Goal: Transaction & Acquisition: Purchase product/service

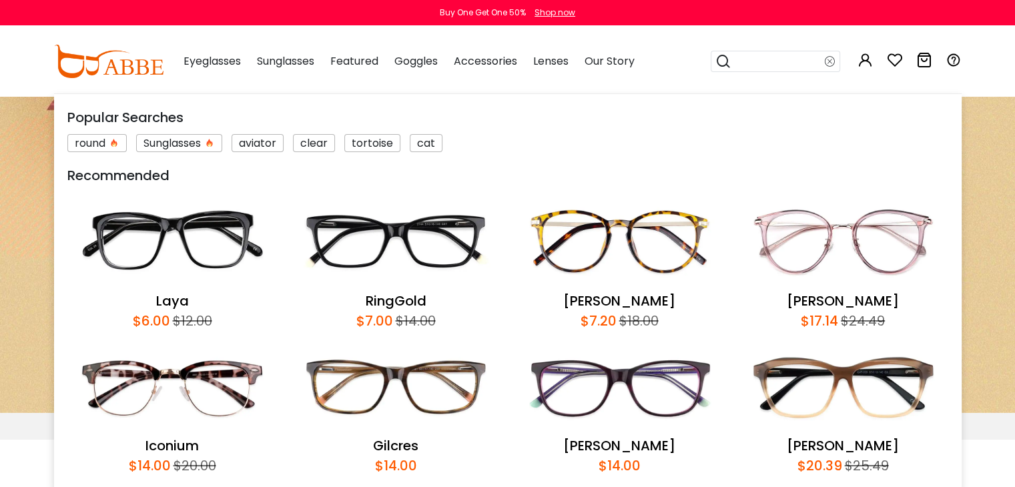
click at [781, 63] on input "search" at bounding box center [777, 61] width 93 height 20
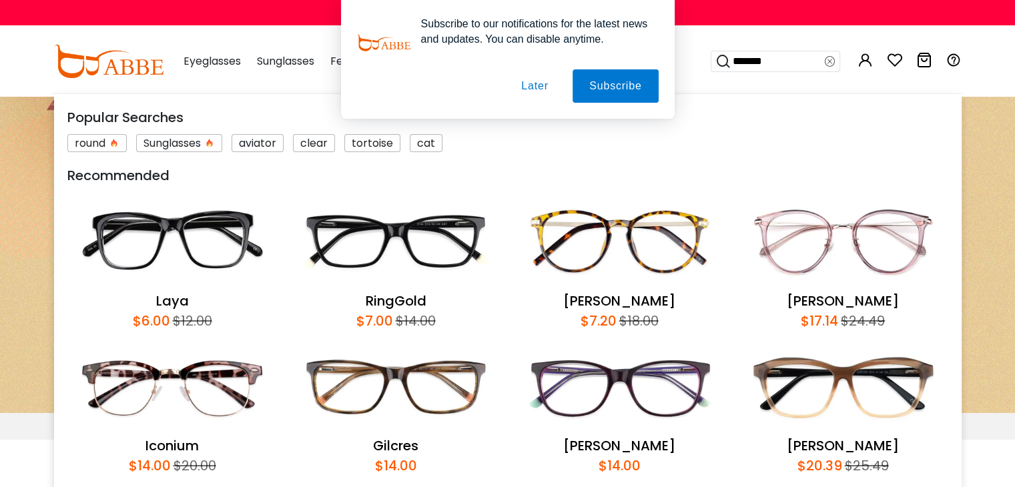
click at [548, 81] on button "Later" at bounding box center [534, 85] width 60 height 33
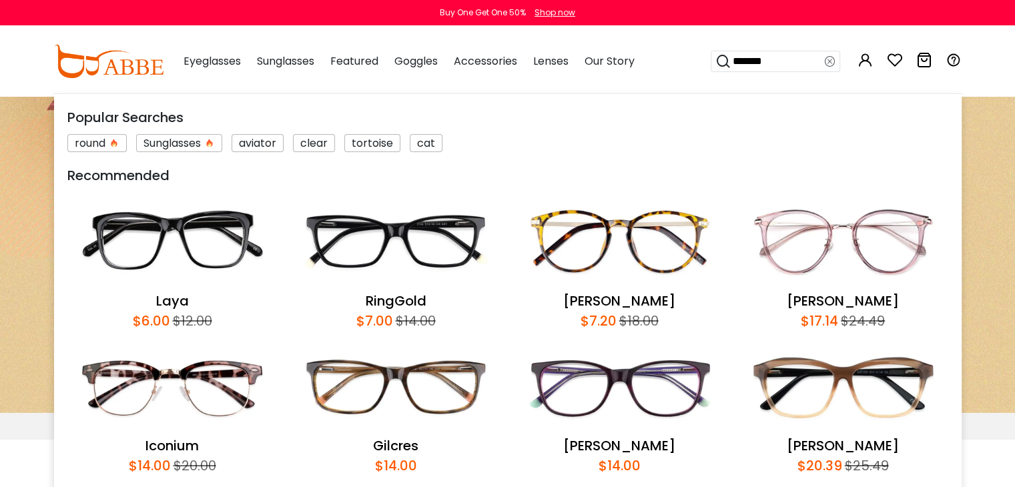
click at [794, 57] on input "*******" at bounding box center [777, 61] width 93 height 20
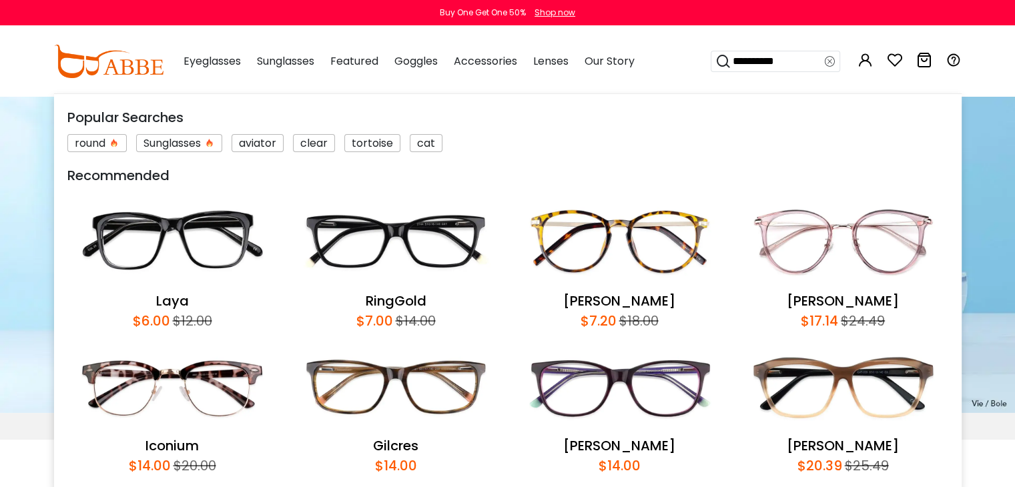
type input "**********"
click at [720, 58] on icon at bounding box center [723, 61] width 16 height 19
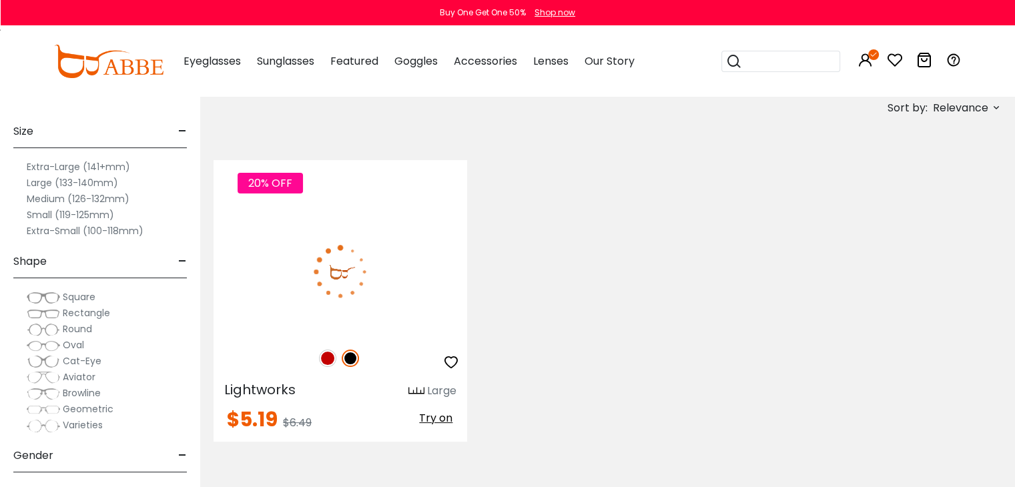
scroll to position [200, 0]
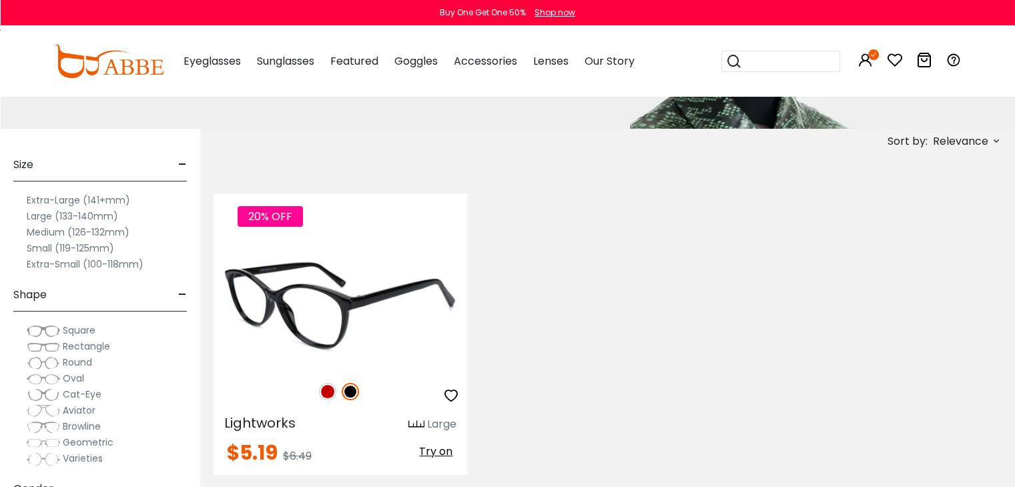
click at [323, 390] on img at bounding box center [327, 391] width 17 height 17
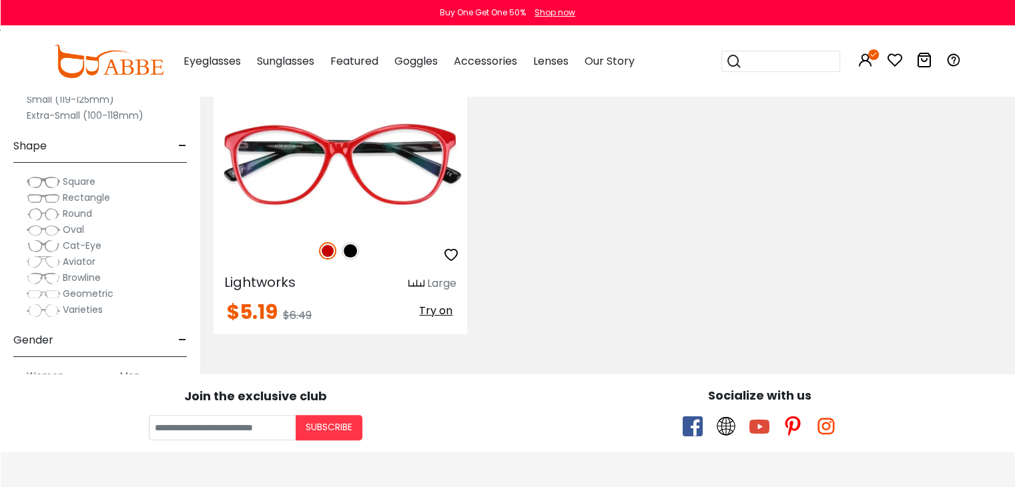
scroll to position [334, 0]
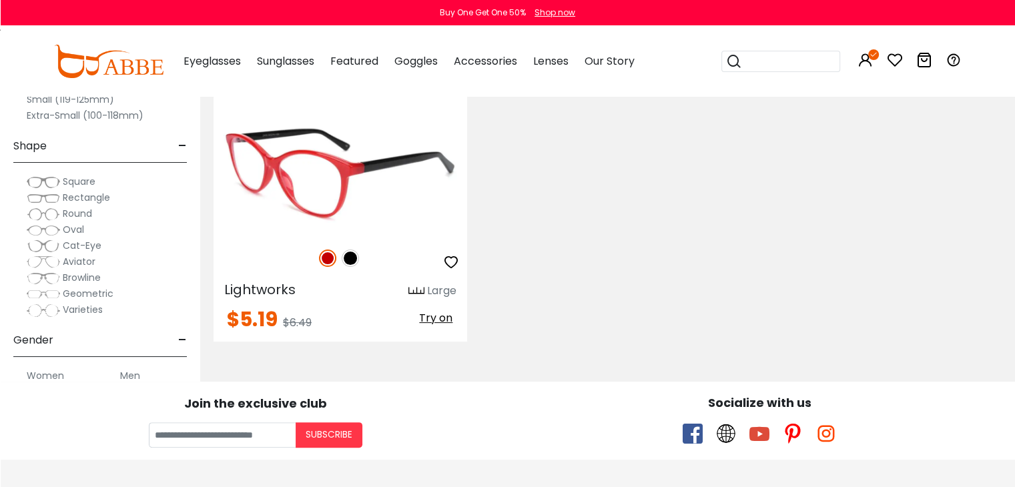
click at [374, 268] on div "20% OFF" at bounding box center [341, 258] width 254 height 28
click at [349, 196] on img at bounding box center [341, 171] width 254 height 127
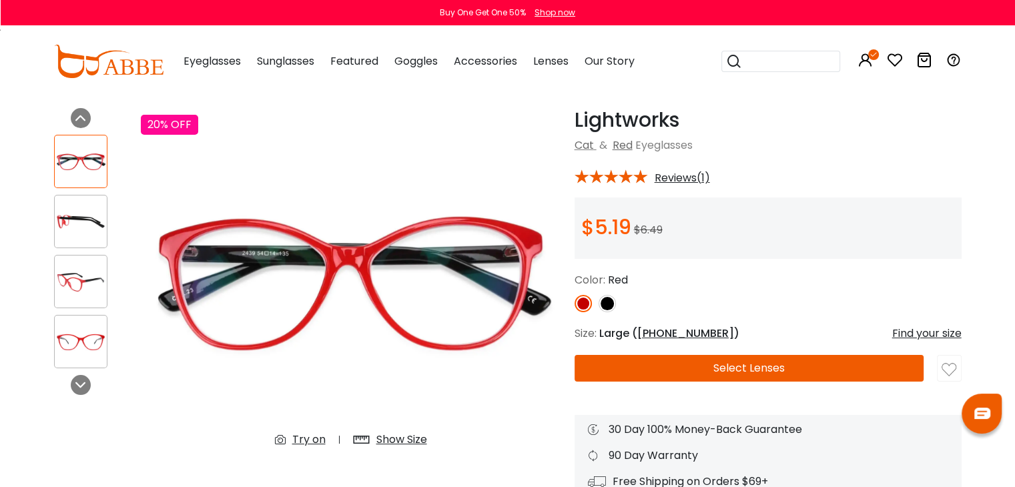
scroll to position [67, 0]
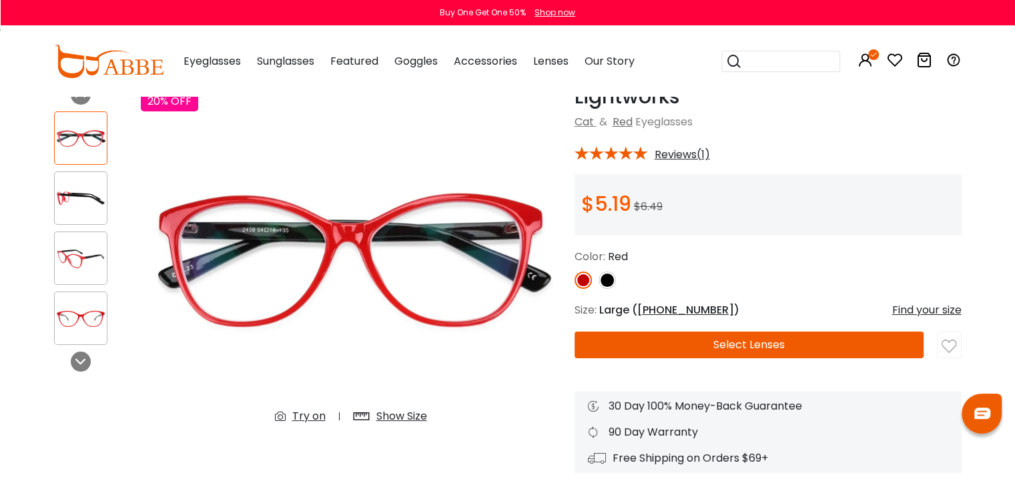
click at [739, 347] on button "Select Lenses" at bounding box center [750, 345] width 350 height 27
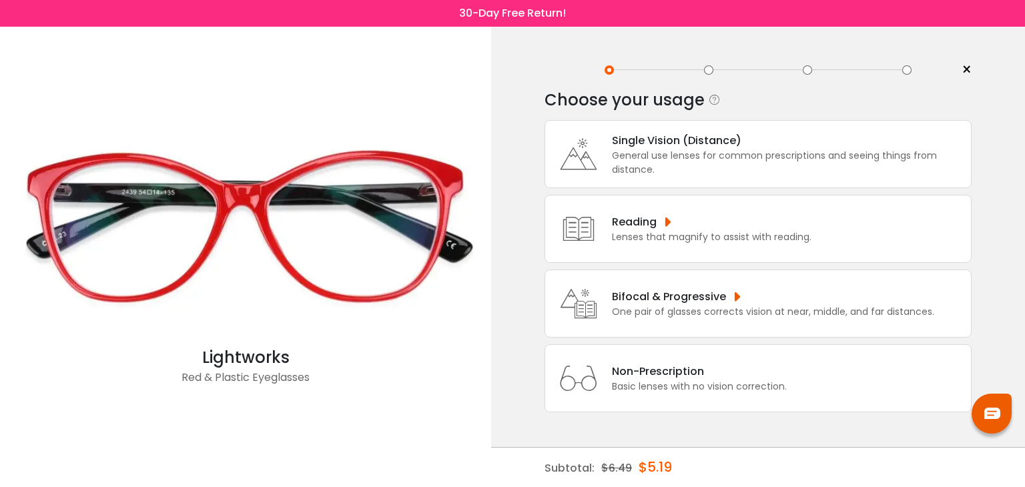
click at [673, 246] on div "Reading Lenses that magnify to assist with reading." at bounding box center [758, 229] width 427 height 68
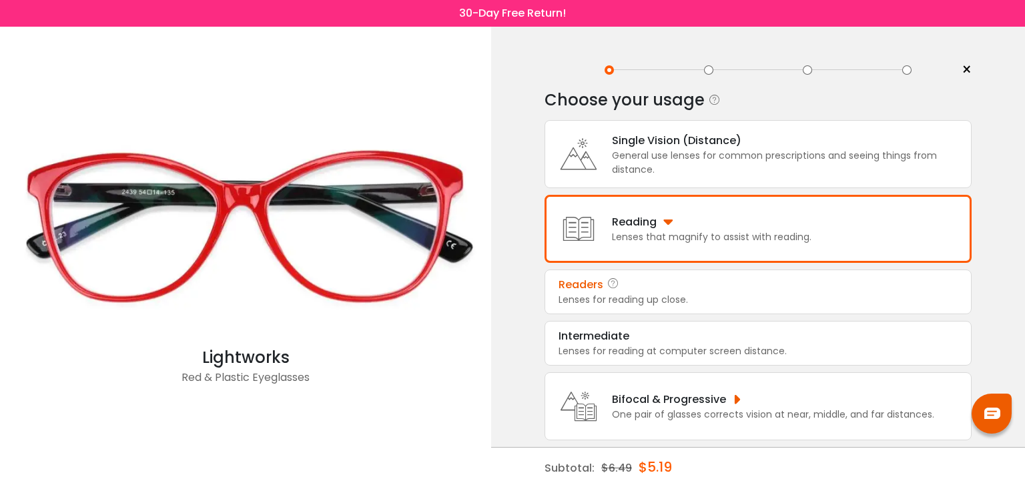
click at [667, 302] on div "Lenses for reading up close." at bounding box center [758, 300] width 399 height 14
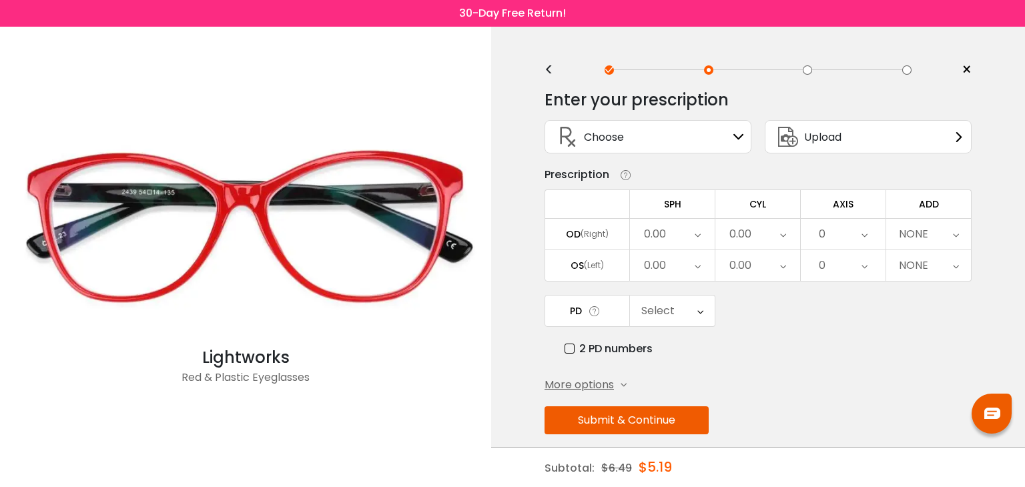
click at [822, 142] on span "Upload" at bounding box center [822, 137] width 37 height 17
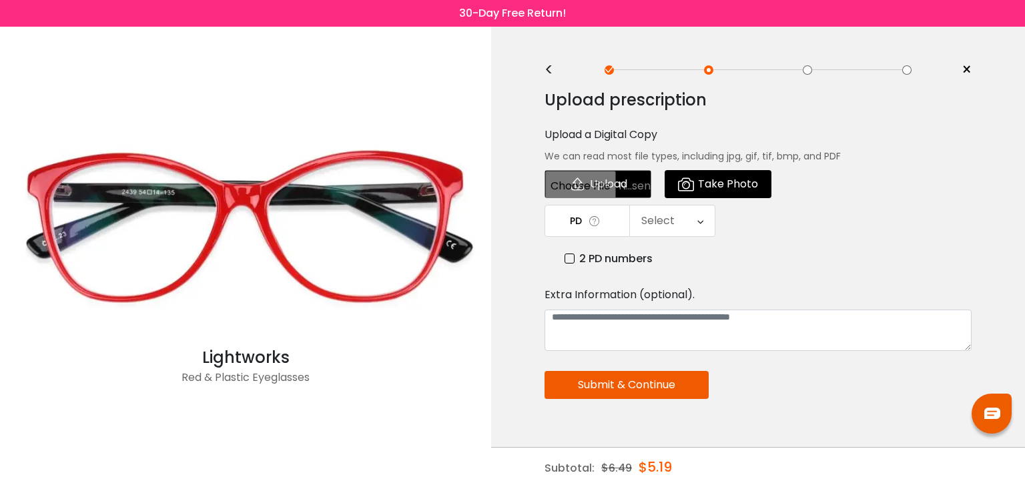
click at [615, 192] on input "file" at bounding box center [598, 184] width 107 height 28
type input "**********"
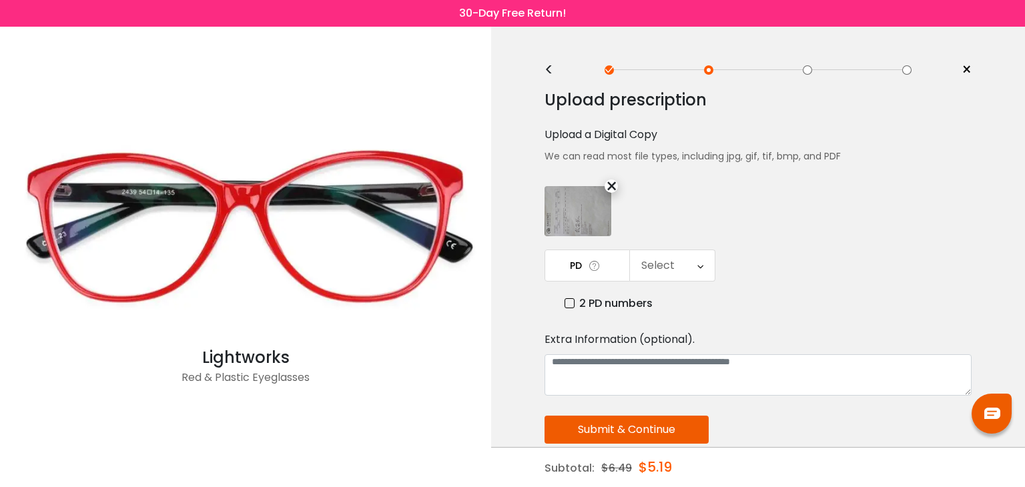
click at [696, 260] on div "Select" at bounding box center [672, 265] width 85 height 31
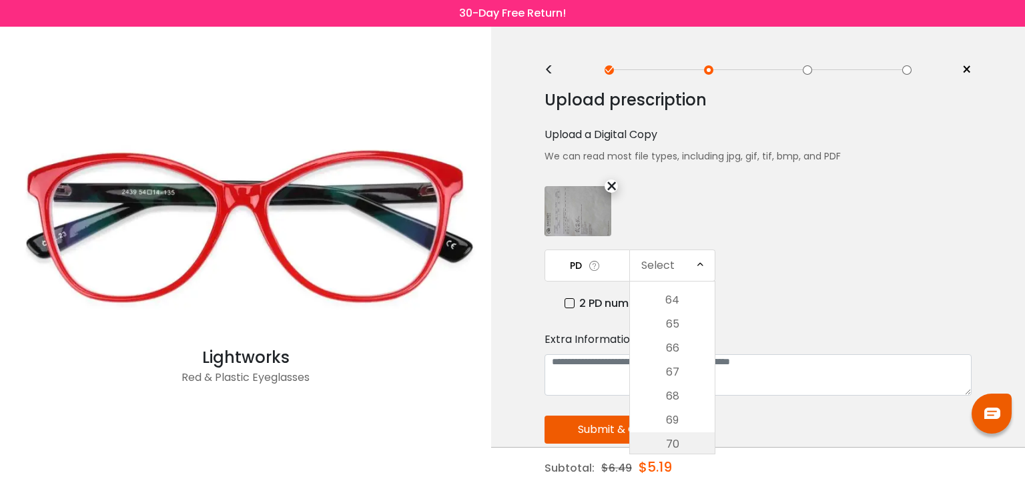
scroll to position [455, 0]
click at [682, 379] on li "69" at bounding box center [672, 391] width 85 height 24
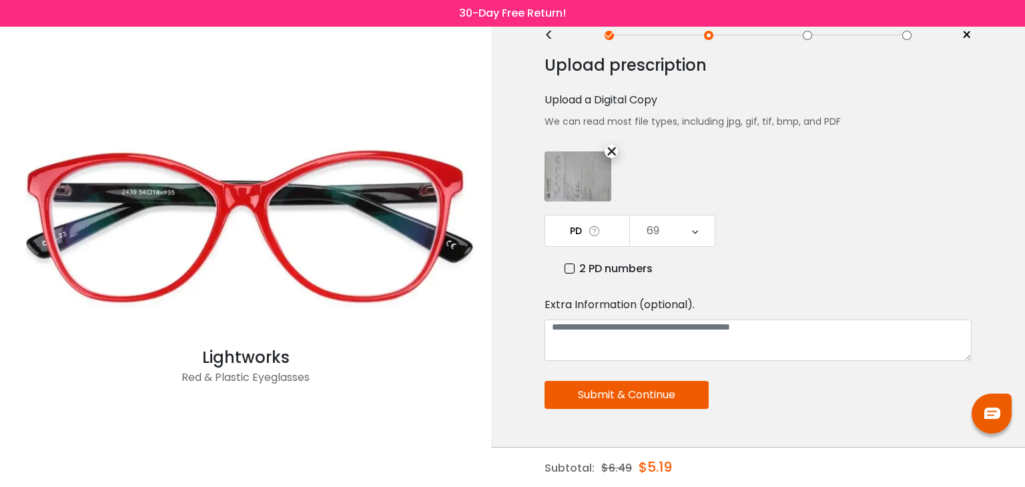
scroll to position [67, 0]
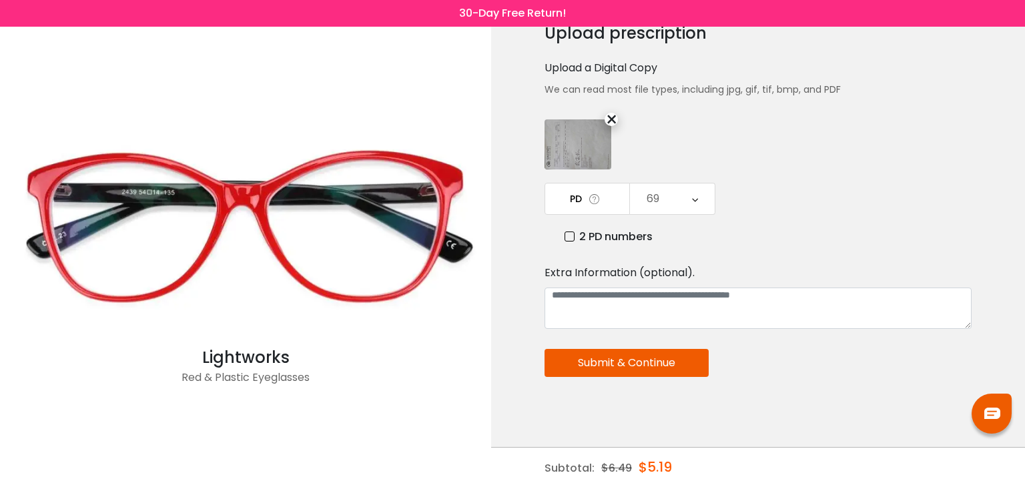
click at [683, 358] on button "Submit & Continue" at bounding box center [627, 363] width 164 height 28
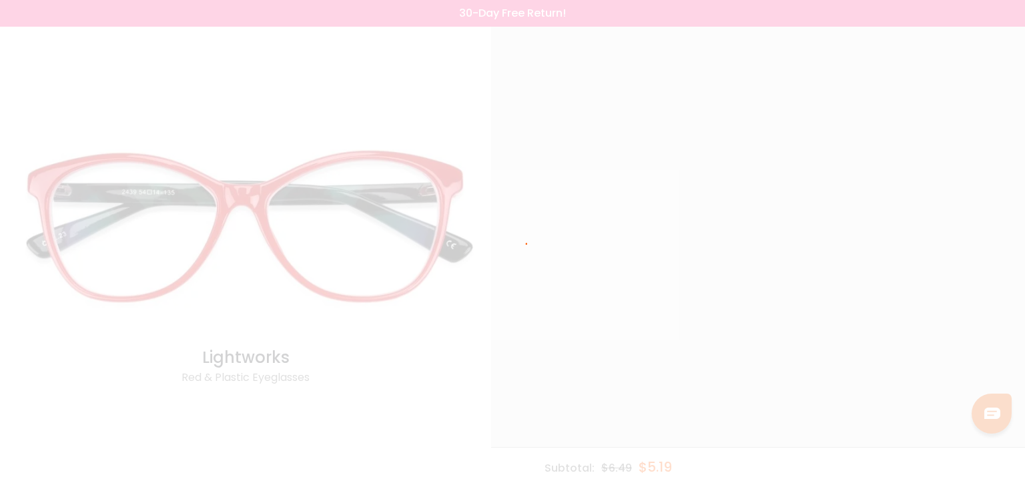
scroll to position [0, 0]
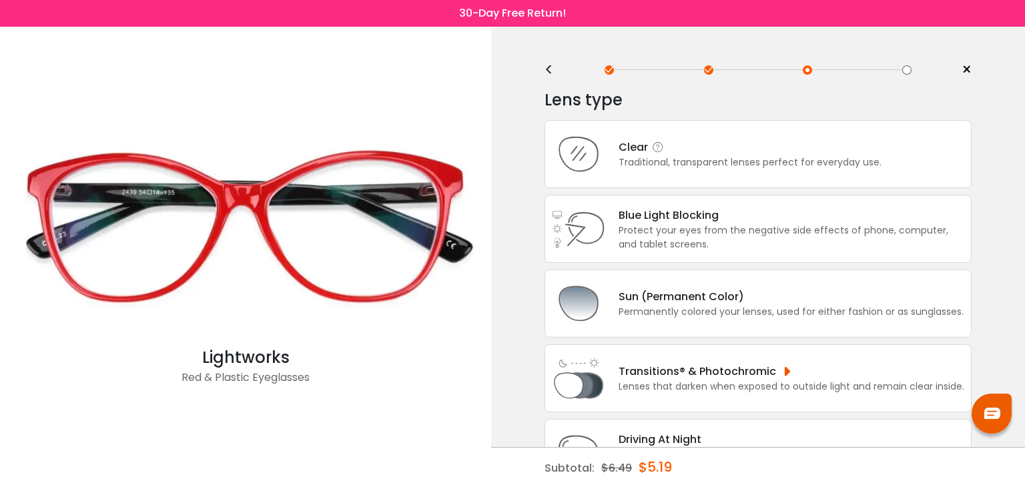
click at [696, 160] on div "Traditional, transparent lenses perfect for everyday use." at bounding box center [750, 162] width 263 height 14
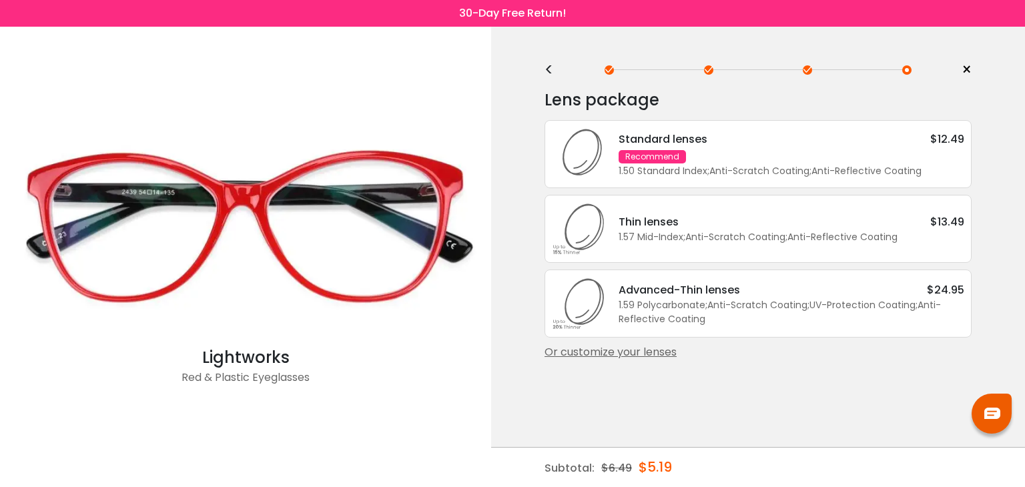
click at [761, 166] on div "1.50 Standard Index ; Anti-Scratch Coating ; Anti-Reflective Coating ;" at bounding box center [792, 171] width 346 height 14
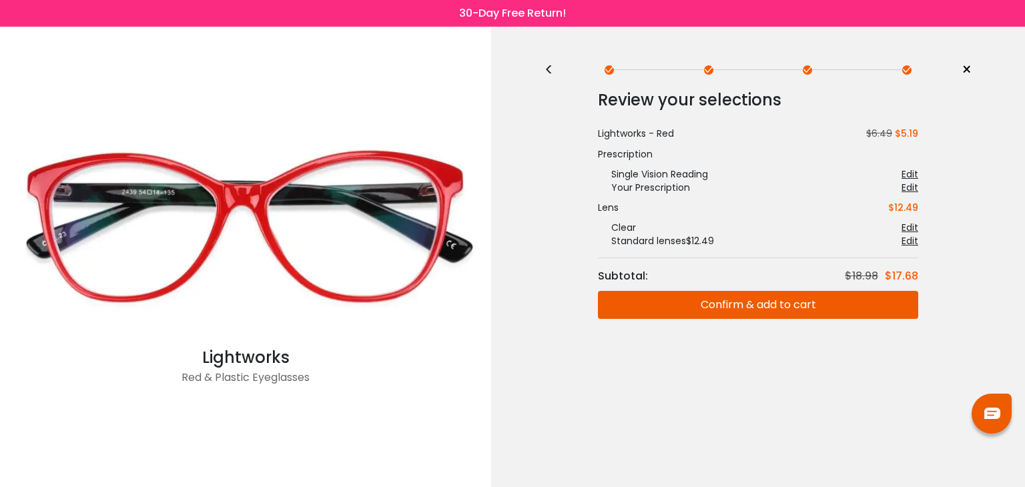
click at [797, 308] on button "Confirm & add to cart" at bounding box center [758, 305] width 320 height 28
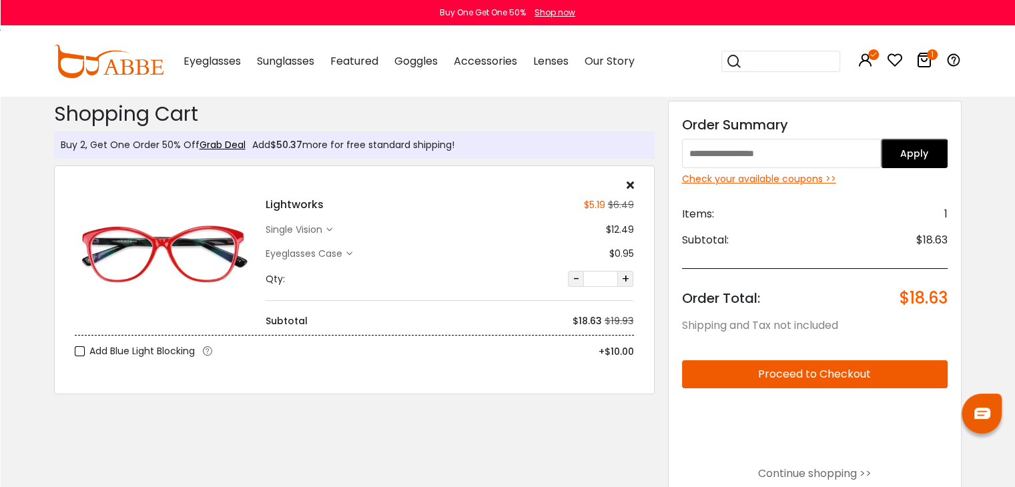
click at [758, 66] on input "search" at bounding box center [788, 61] width 93 height 20
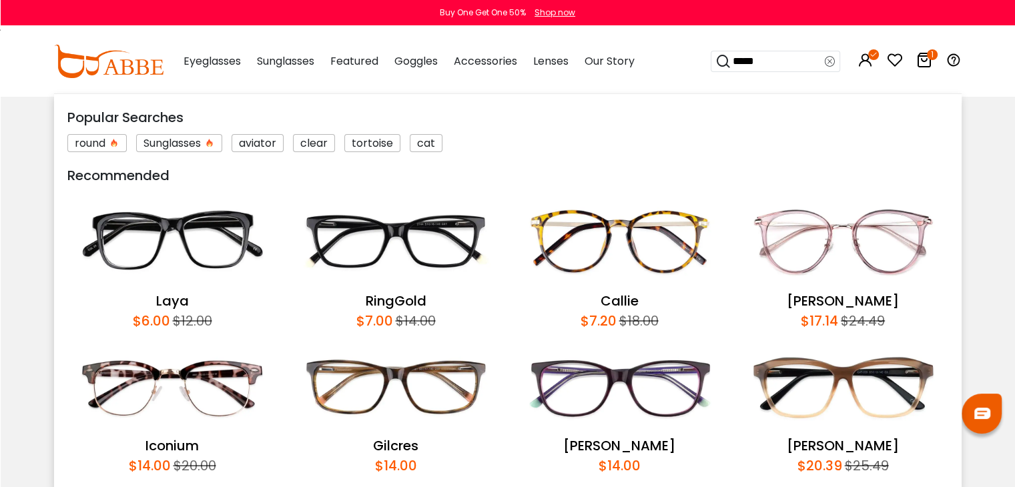
type input "******"
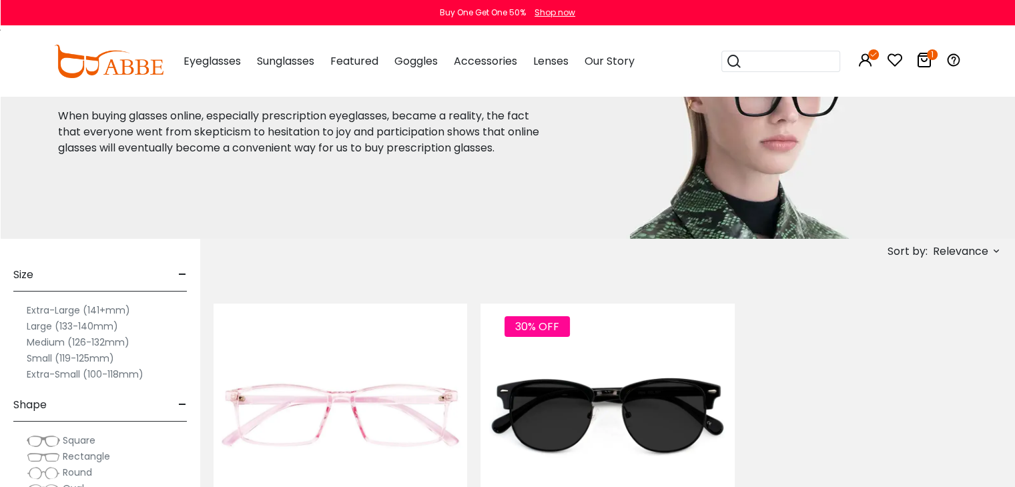
scroll to position [67, 0]
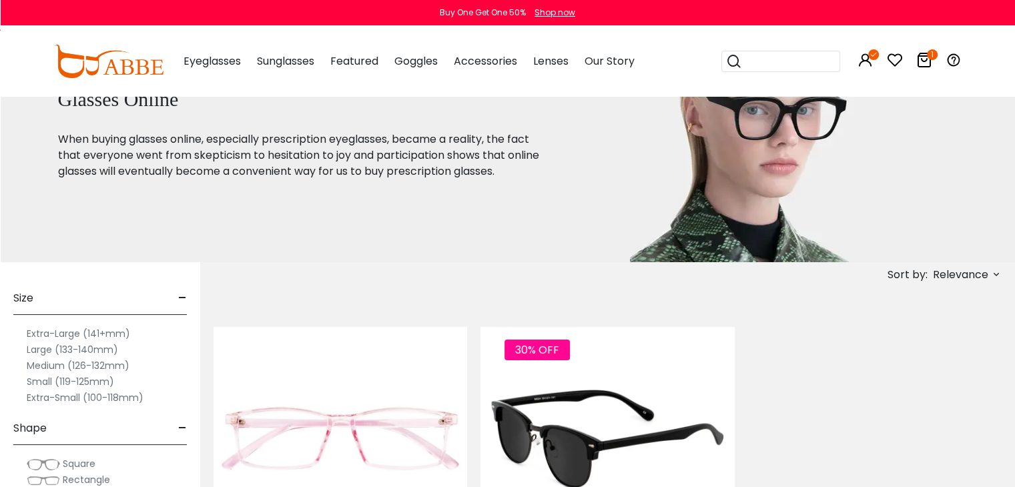
click at [627, 423] on img at bounding box center [607, 438] width 254 height 127
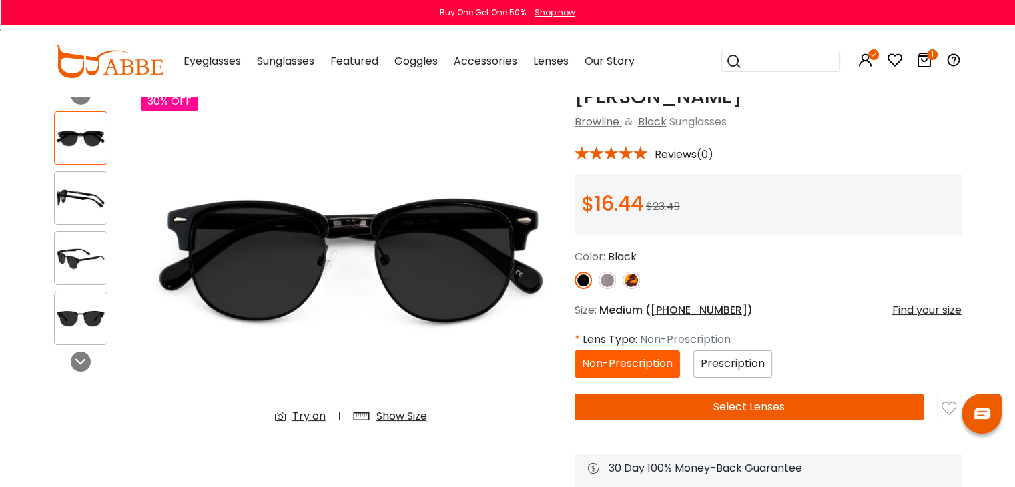
click at [637, 281] on img at bounding box center [631, 280] width 17 height 17
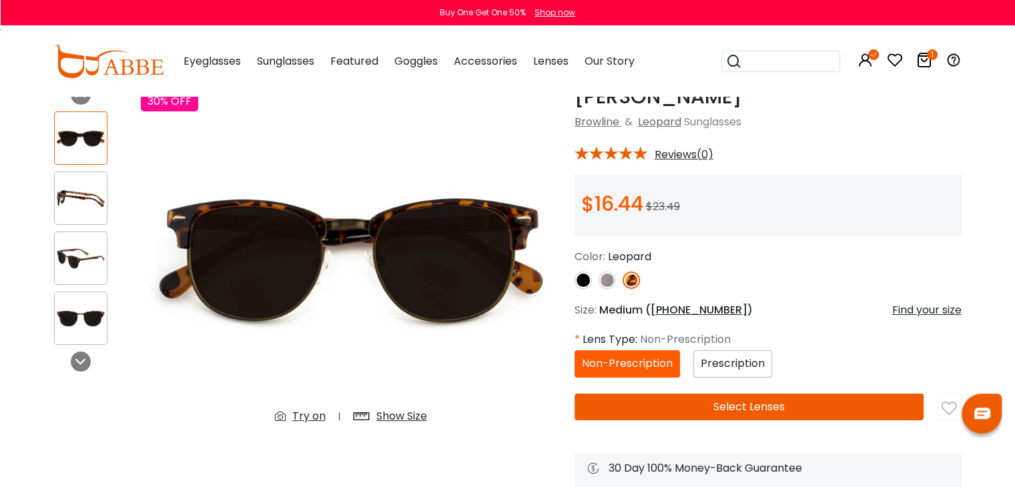
click at [729, 371] on div "Prescription" at bounding box center [732, 363] width 79 height 27
click at [729, 366] on span "Prescription" at bounding box center [733, 363] width 64 height 15
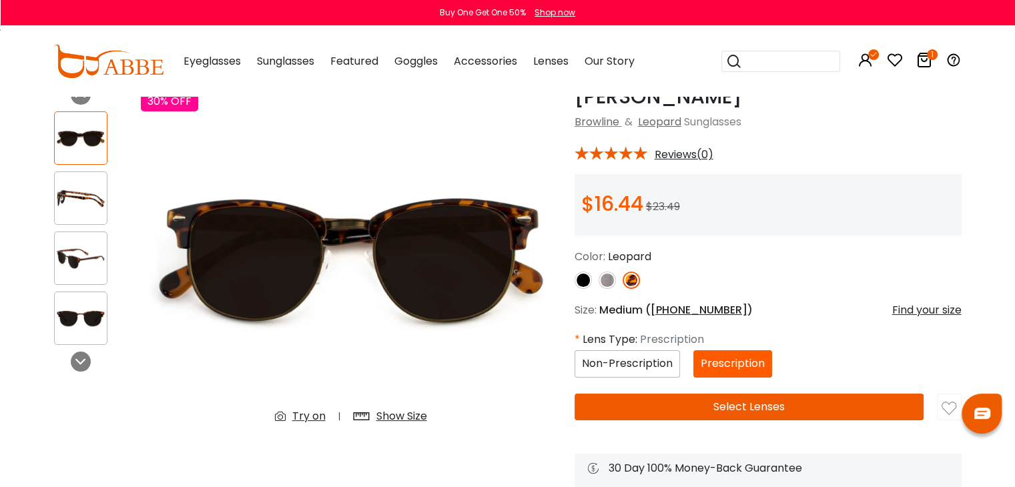
click at [737, 406] on button "Select Lenses" at bounding box center [750, 407] width 350 height 27
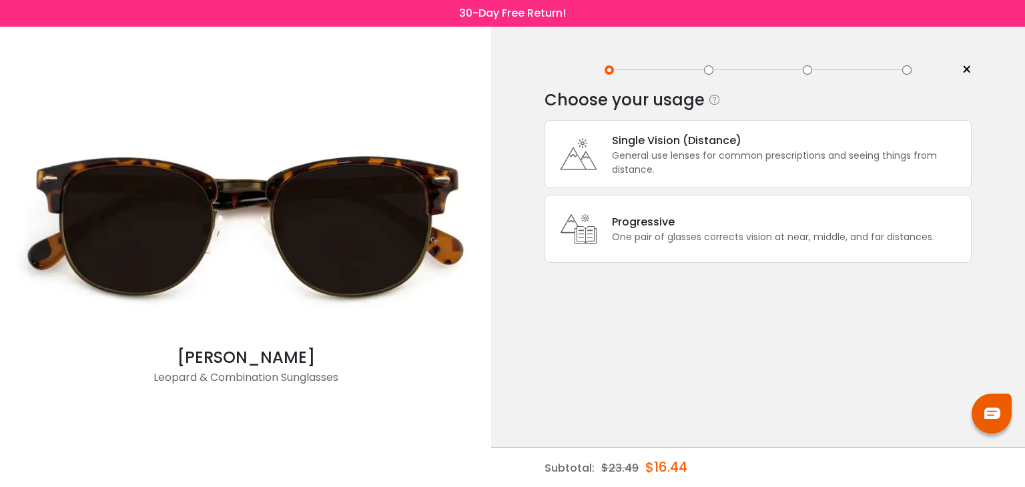
click at [686, 163] on div "General use lenses for common prescriptions and seeing things from distance." at bounding box center [788, 163] width 352 height 28
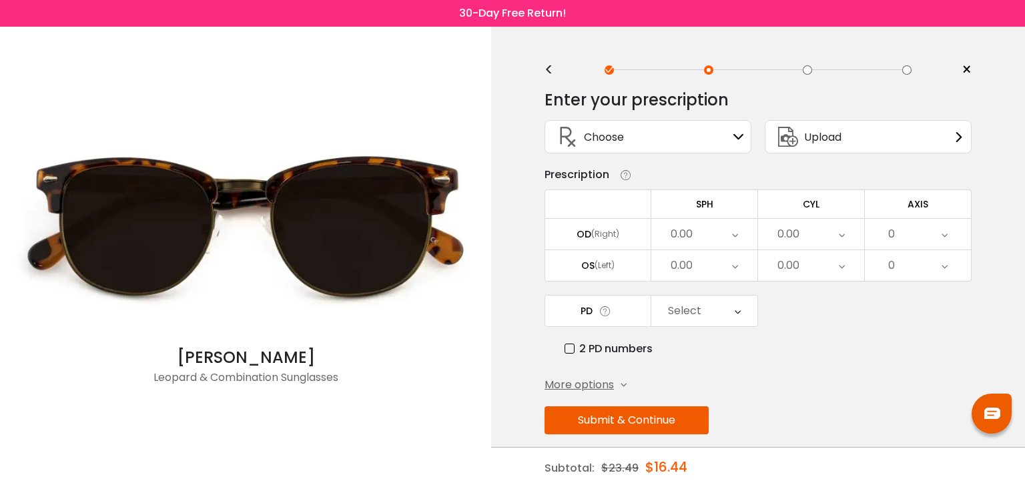
click at [711, 145] on div "Choose Sign In" at bounding box center [648, 137] width 192 height 32
click at [730, 133] on div "Choose Sign In" at bounding box center [648, 137] width 192 height 32
click at [821, 140] on span "Upload" at bounding box center [822, 137] width 37 height 17
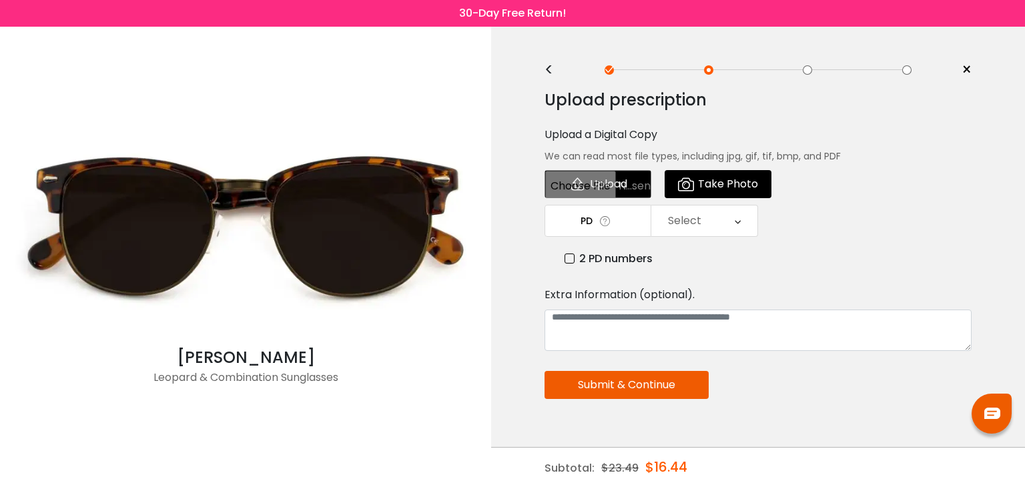
click at [606, 185] on input "file" at bounding box center [598, 184] width 107 height 28
type input "**********"
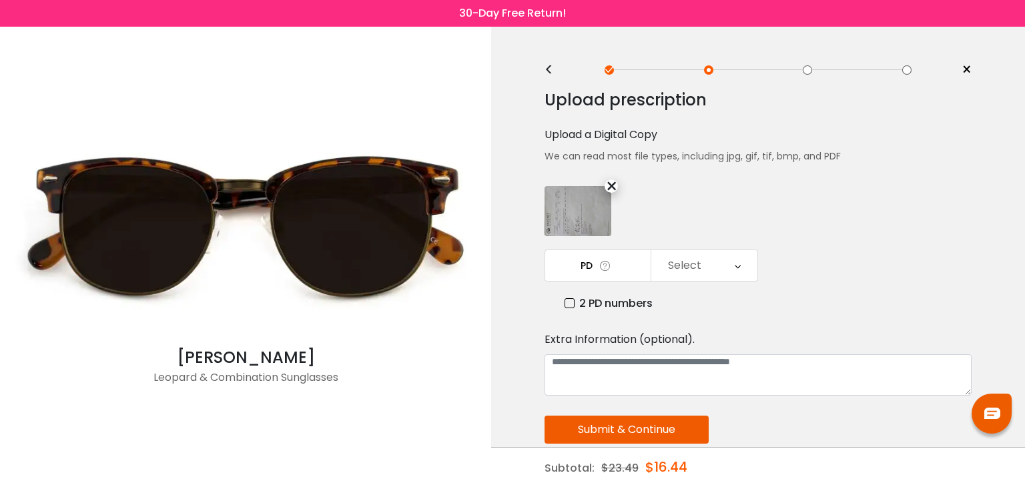
click at [686, 252] on div "Select" at bounding box center [684, 265] width 33 height 27
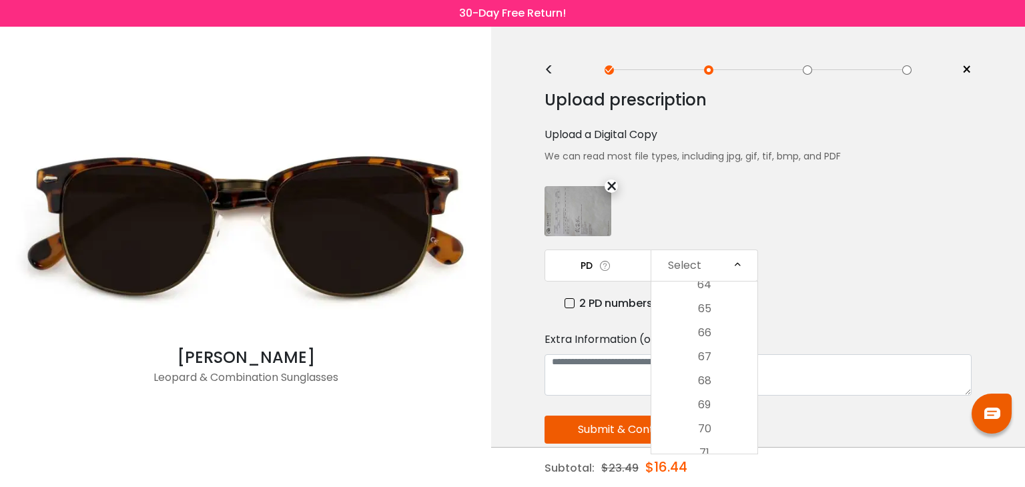
scroll to position [522, 0]
click at [718, 313] on li "69" at bounding box center [704, 324] width 106 height 24
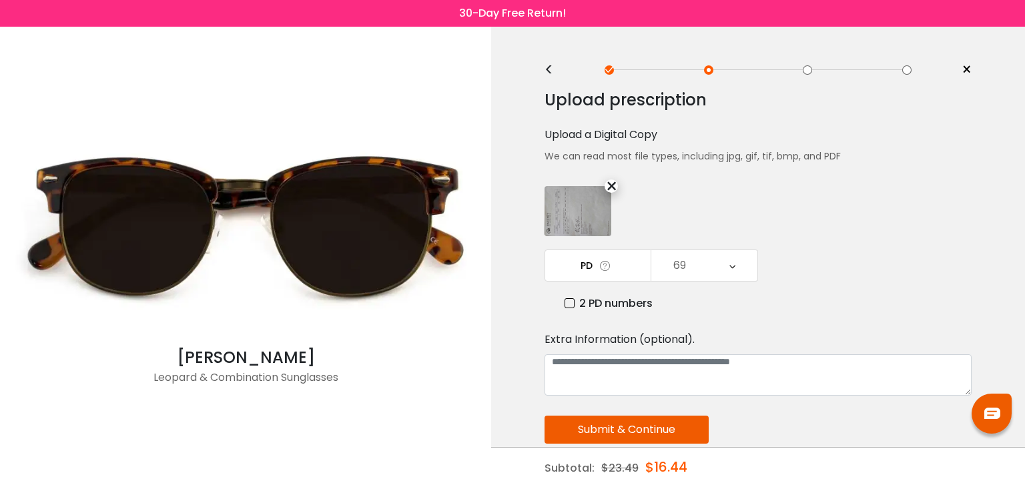
click at [662, 425] on button "Submit & Continue" at bounding box center [627, 430] width 164 height 28
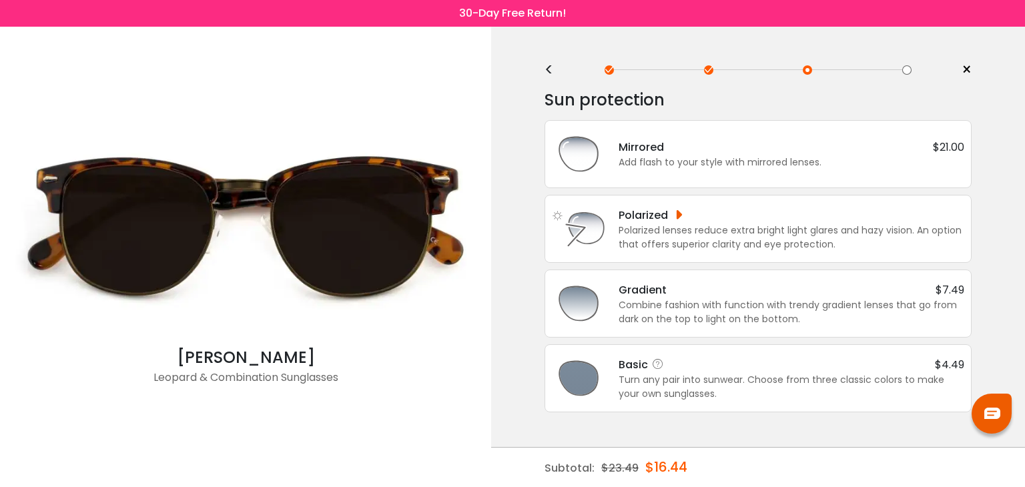
click at [797, 380] on div "Turn any pair into sunwear. Choose from three classic colors to make your own s…" at bounding box center [792, 387] width 346 height 28
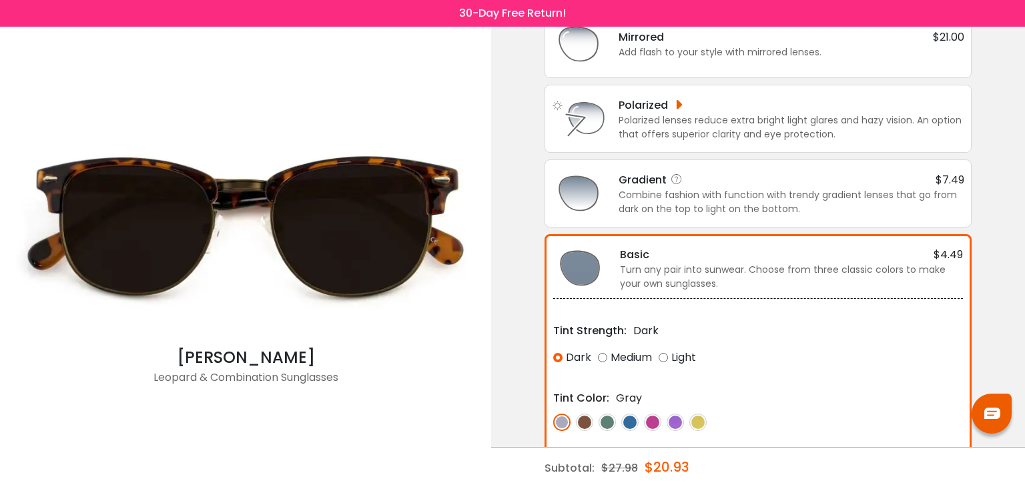
scroll to position [79, 0]
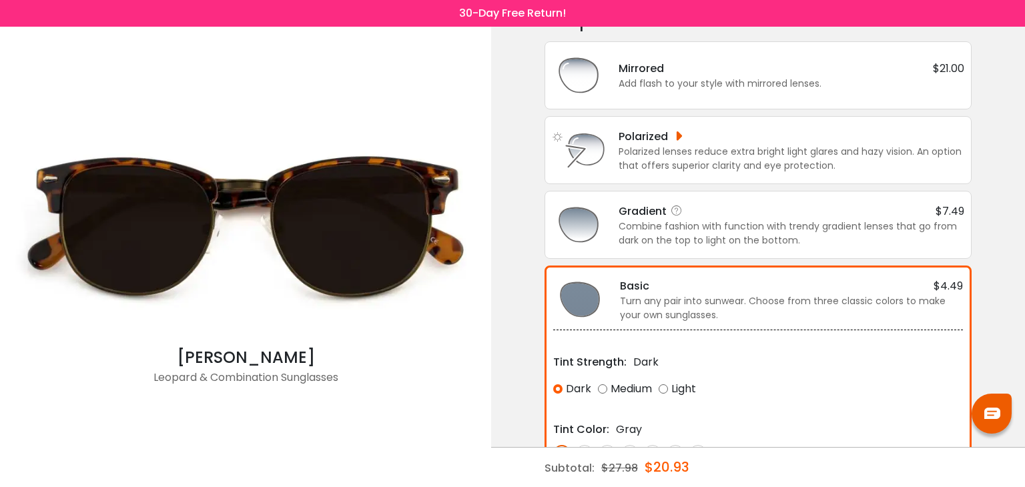
click at [726, 240] on div "Combine fashion with function with trendy gradient lenses that go from dark on …" at bounding box center [792, 234] width 346 height 28
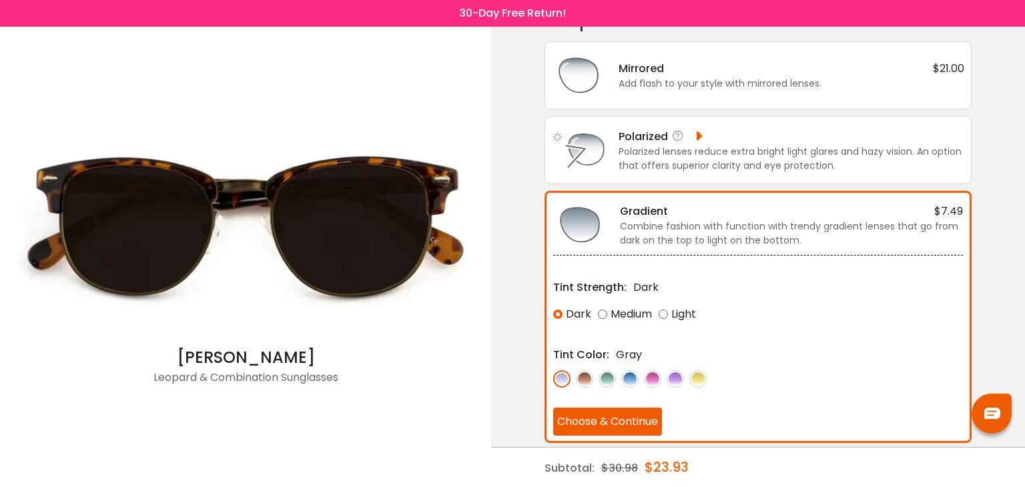
click at [711, 167] on div "Polarized lenses reduce extra bright light glares and hazy vision. An option th…" at bounding box center [792, 159] width 346 height 28
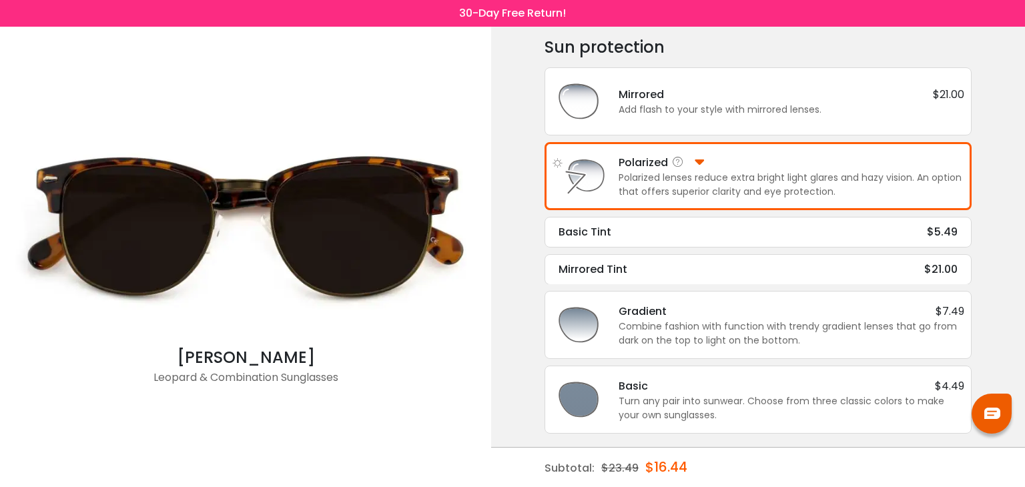
scroll to position [51, 0]
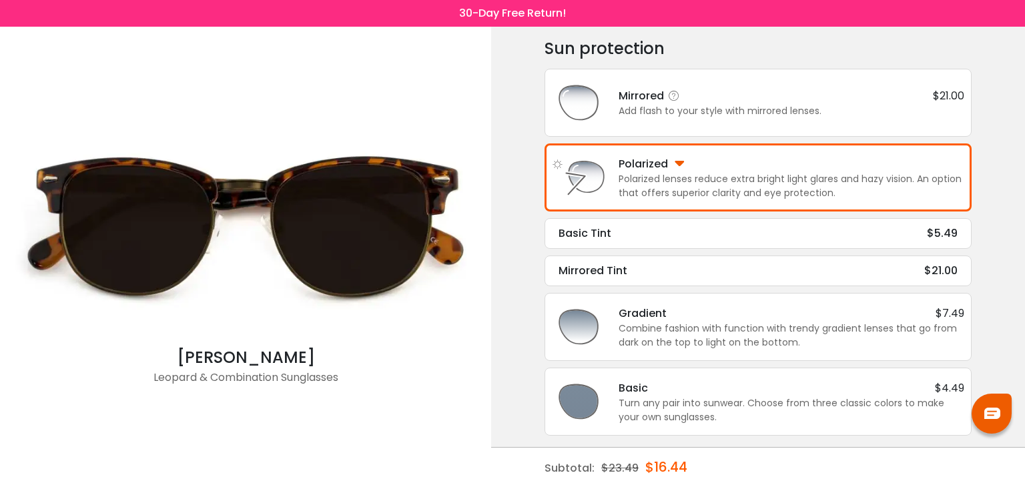
click at [685, 123] on div "Mirrored $21.00 Add flash to your style with mirrored lenses." at bounding box center [758, 102] width 412 height 53
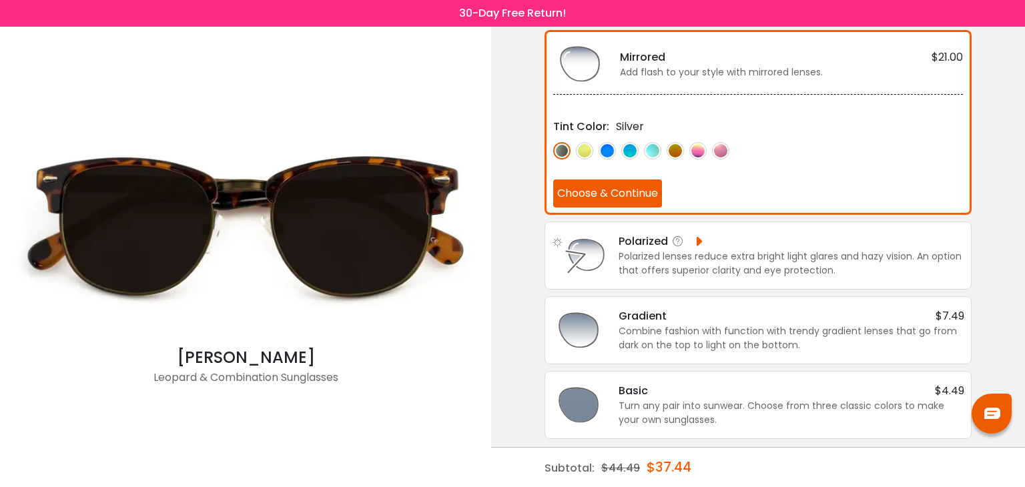
scroll to position [93, 0]
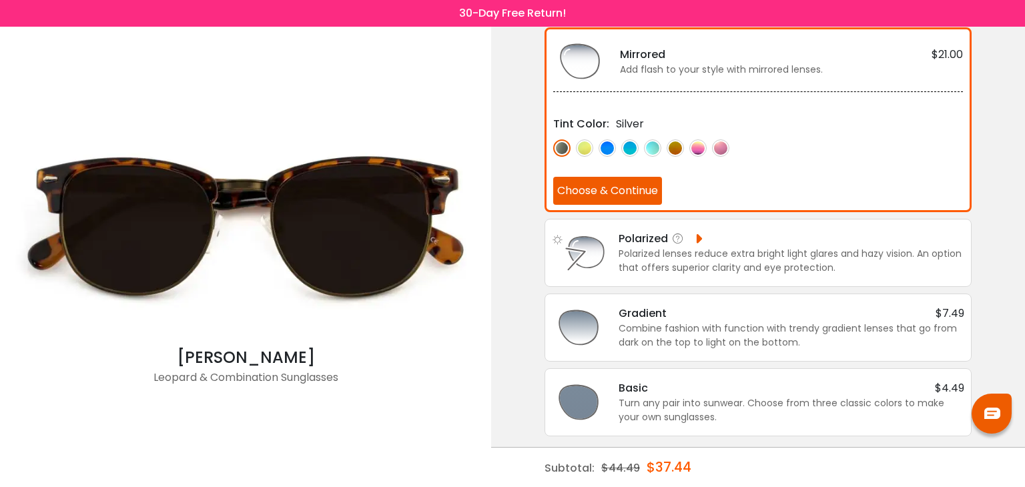
click at [741, 269] on div "Polarized lenses reduce extra bright light glares and hazy vision. An option th…" at bounding box center [792, 261] width 346 height 28
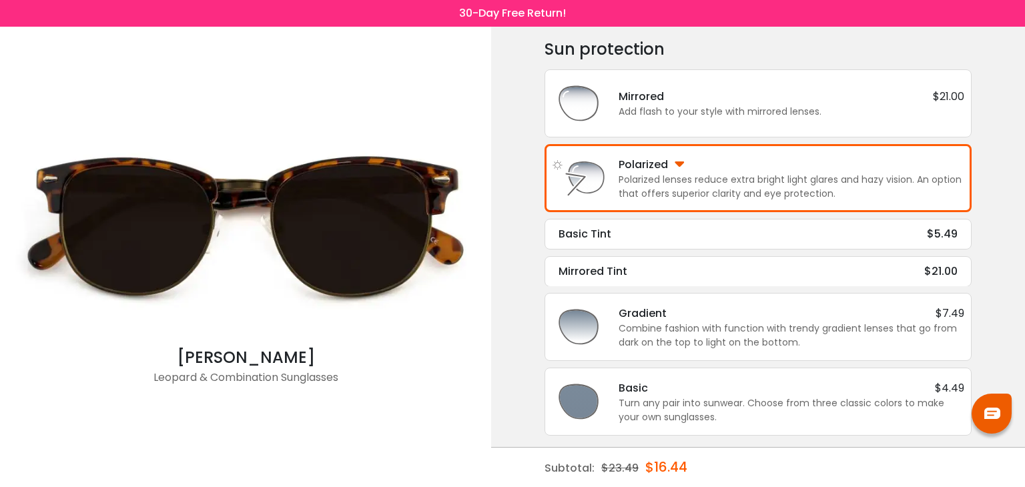
scroll to position [51, 0]
click at [727, 309] on div "Gradient $7.49" at bounding box center [792, 313] width 346 height 17
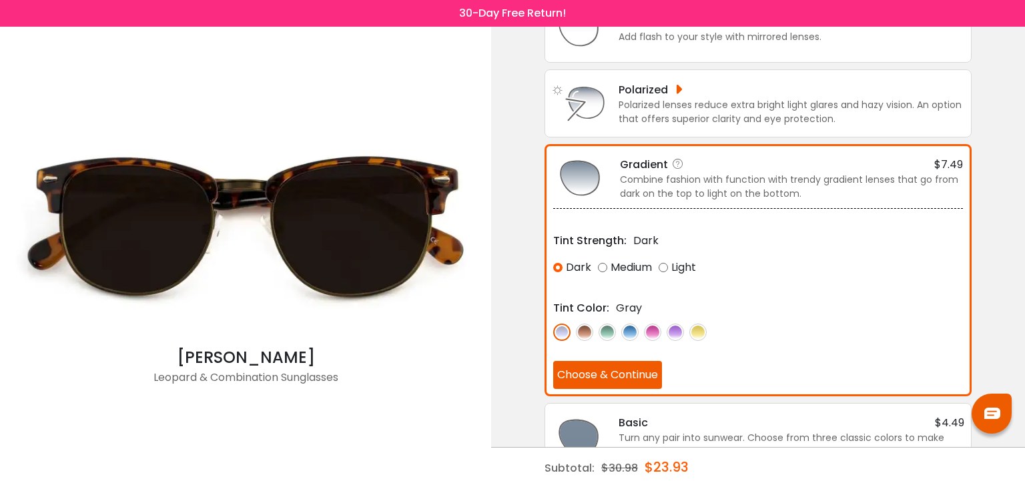
scroll to position [159, 0]
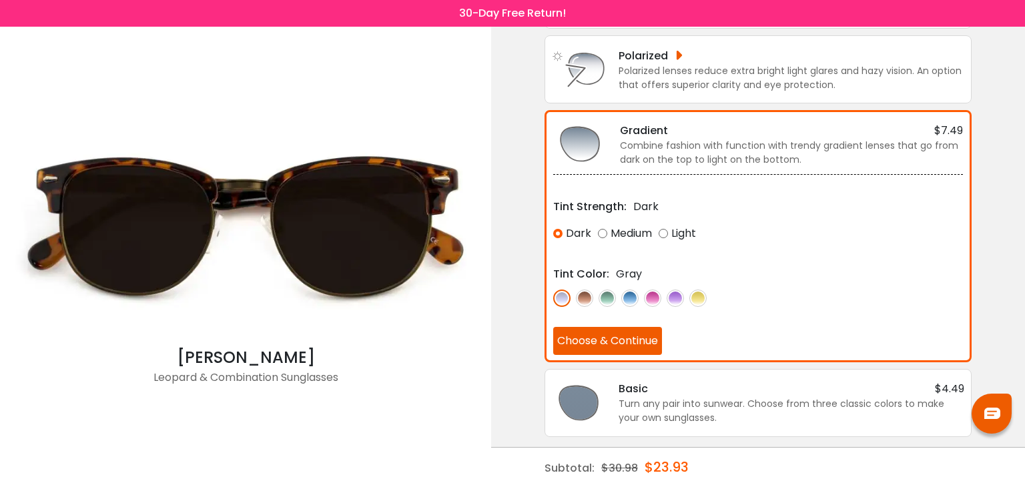
click at [711, 397] on div "Turn any pair into sunwear. Choose from three classic colors to make your own s…" at bounding box center [792, 411] width 346 height 28
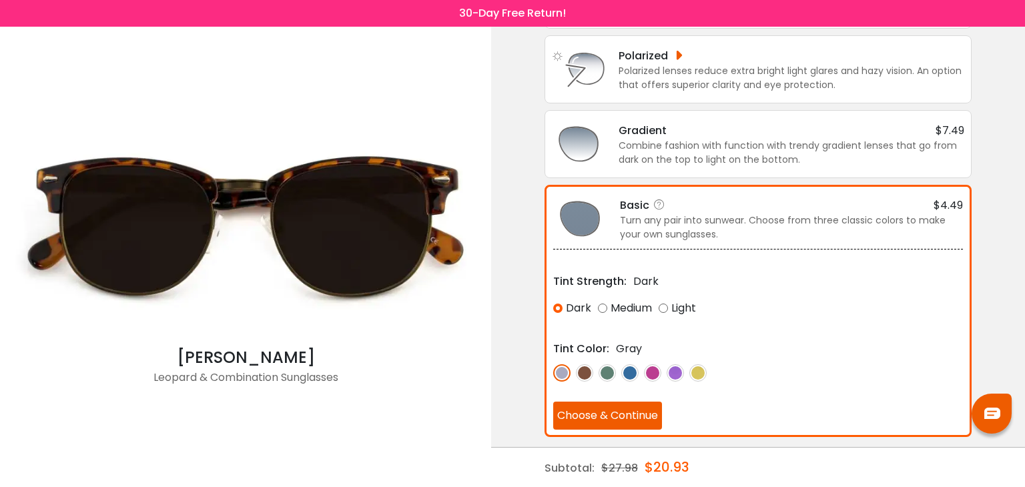
click at [587, 366] on img at bounding box center [584, 372] width 17 height 17
click at [603, 364] on img at bounding box center [607, 372] width 17 height 17
click at [627, 368] on img at bounding box center [629, 372] width 17 height 17
click at [558, 366] on img at bounding box center [561, 372] width 17 height 17
click at [605, 412] on button "Choose & Continue" at bounding box center [607, 416] width 109 height 28
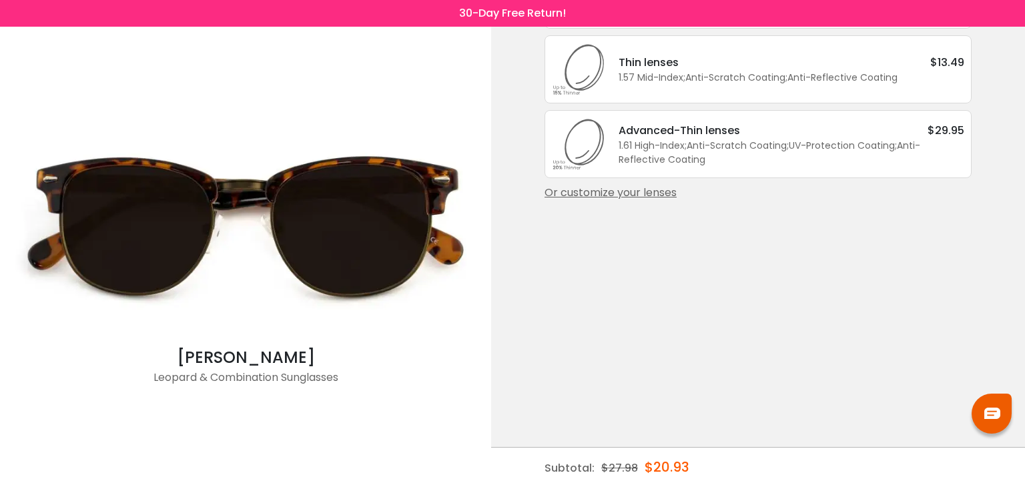
scroll to position [0, 0]
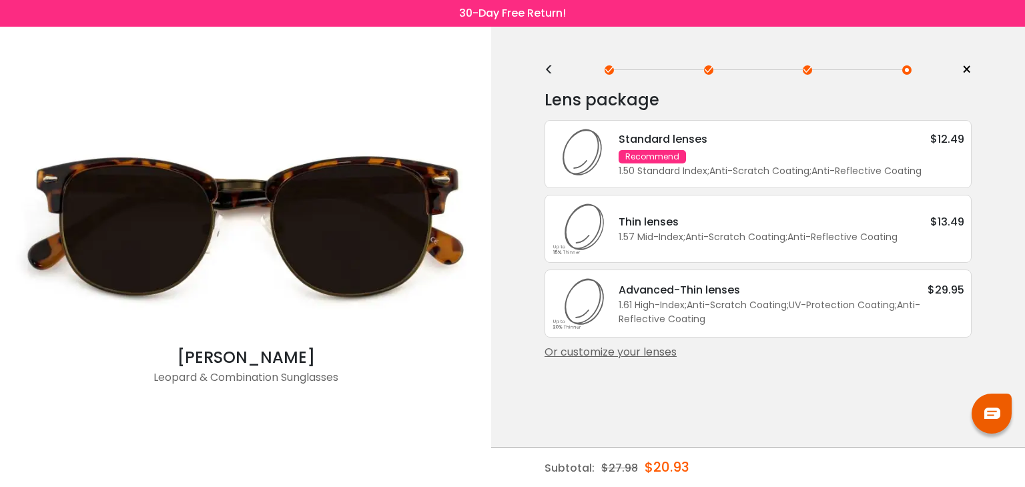
click at [781, 161] on div "Standard lenses $12.49 Recommend 1.50 Standard Index ; Anti-Scratch Coating ; A…" at bounding box center [784, 154] width 359 height 47
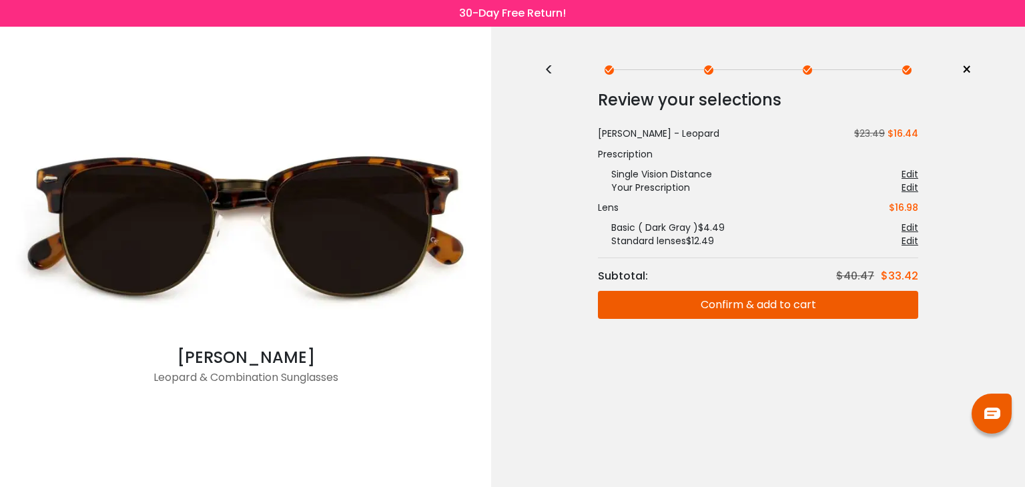
click at [802, 305] on button "Confirm & add to cart" at bounding box center [758, 305] width 320 height 28
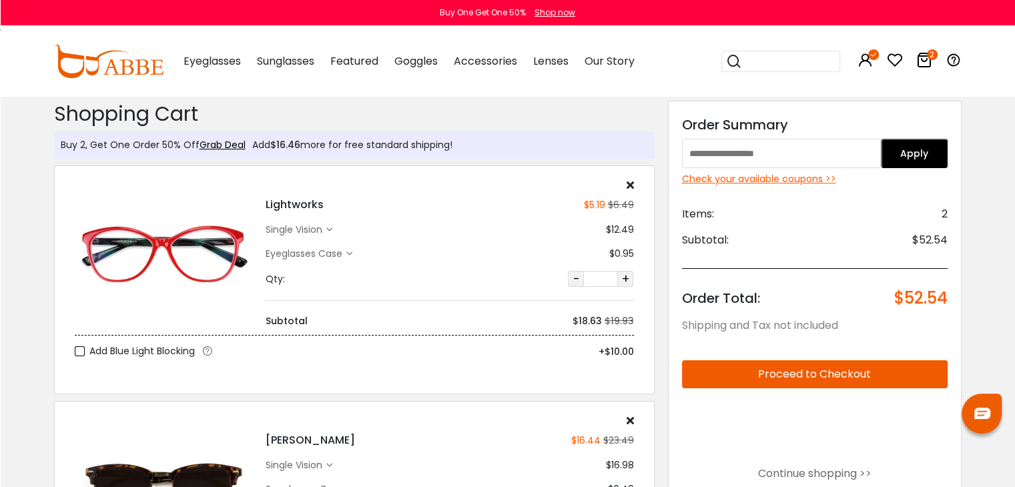
click at [759, 50] on div "Popular Searches round Sunglasses aviator clear tortoise cat Recommended Laya $…" at bounding box center [782, 61] width 123 height 69
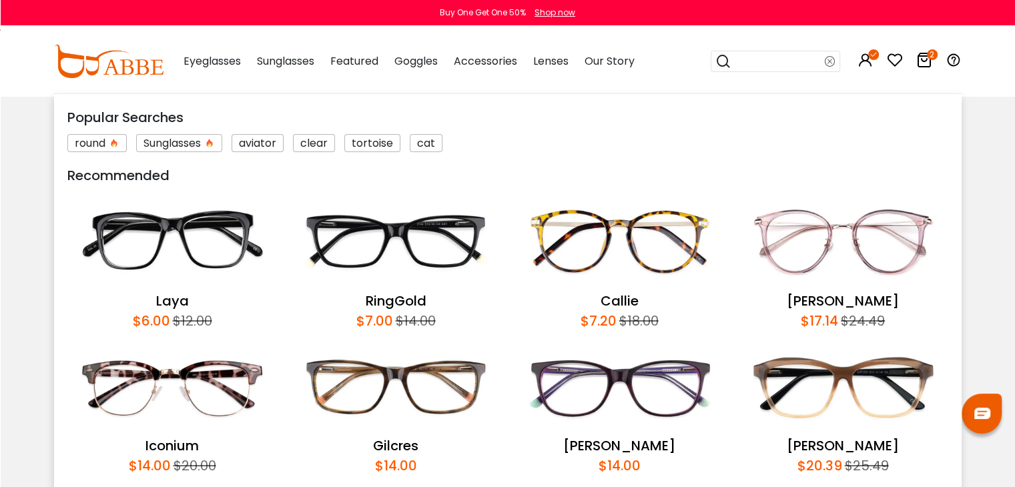
click at [763, 65] on input "search" at bounding box center [777, 61] width 93 height 20
type input "*******"
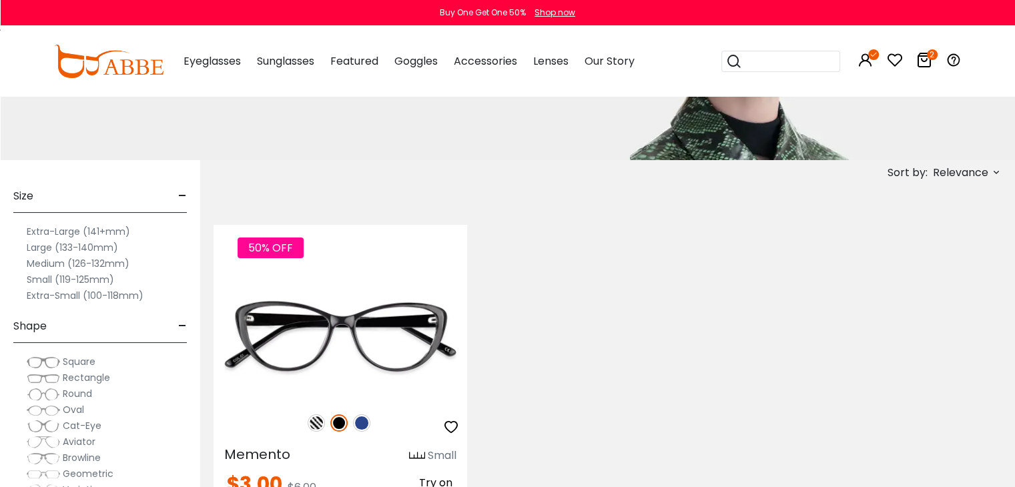
scroll to position [267, 0]
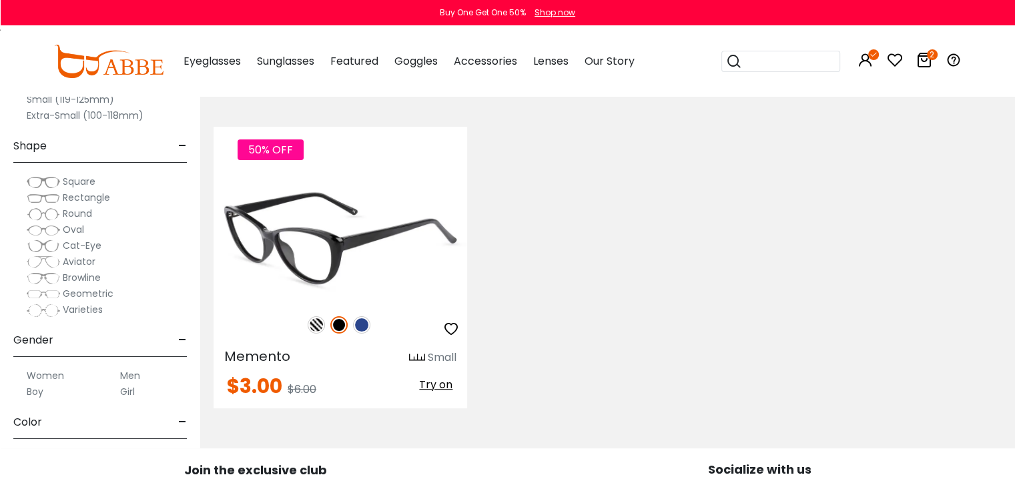
click at [410, 270] on img at bounding box center [341, 238] width 254 height 127
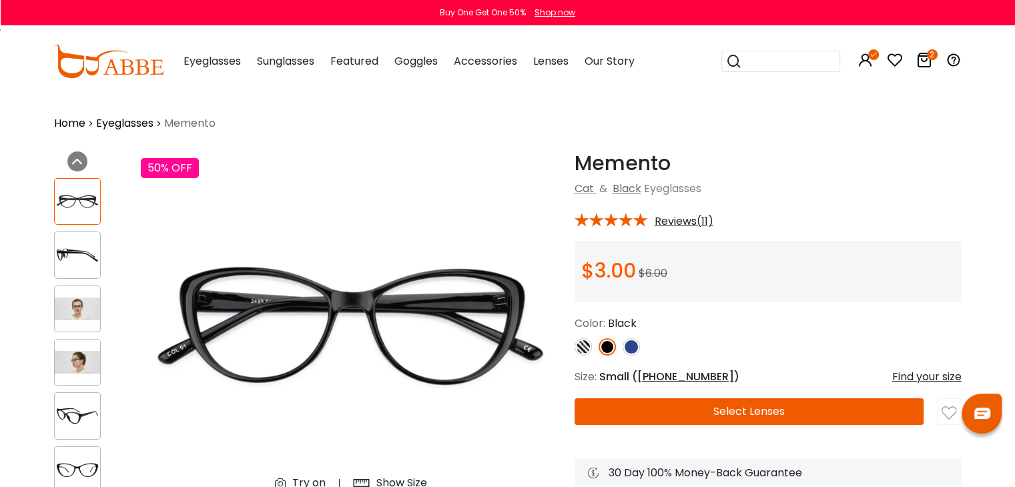
click at [583, 348] on img at bounding box center [583, 346] width 17 height 17
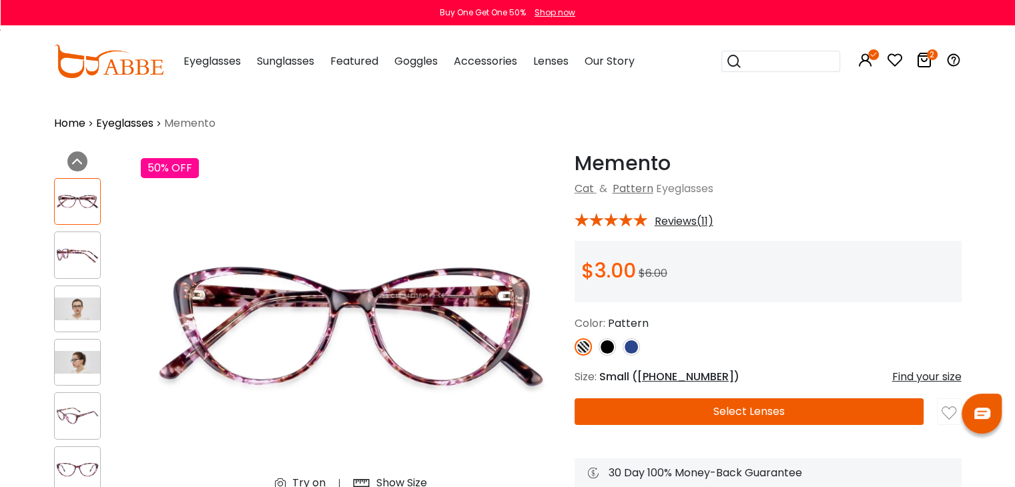
click at [721, 412] on button "Select Lenses" at bounding box center [750, 411] width 350 height 27
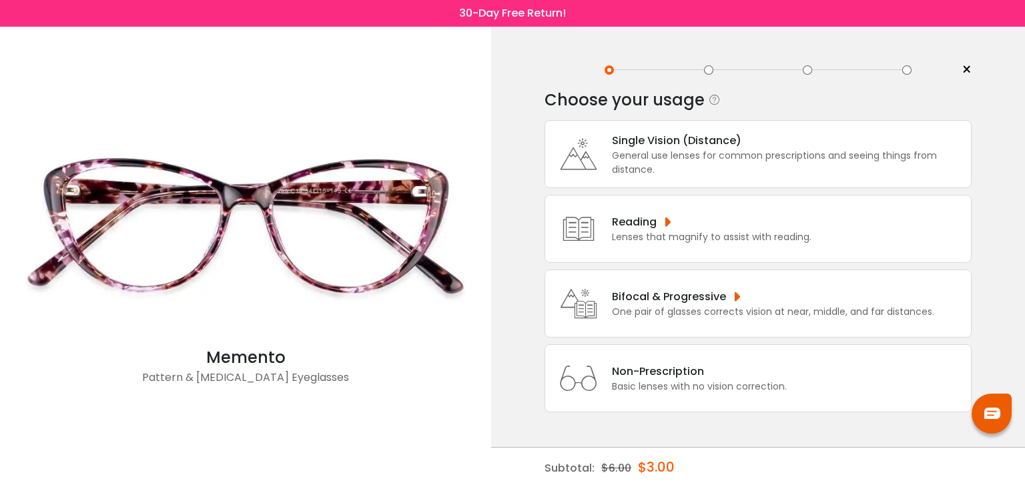
click at [680, 246] on div "Reading Lenses that magnify to assist with reading." at bounding box center [758, 229] width 427 height 68
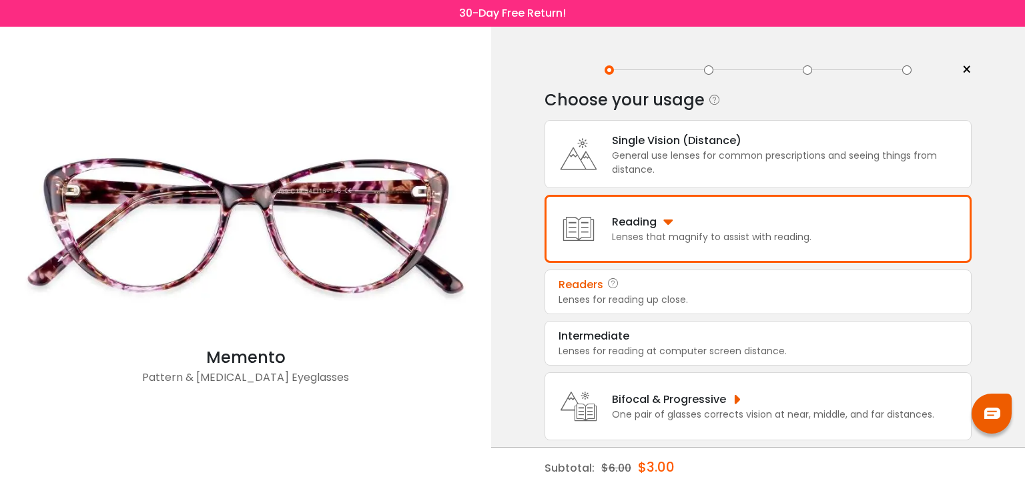
click at [682, 289] on div "Readers" at bounding box center [758, 285] width 399 height 16
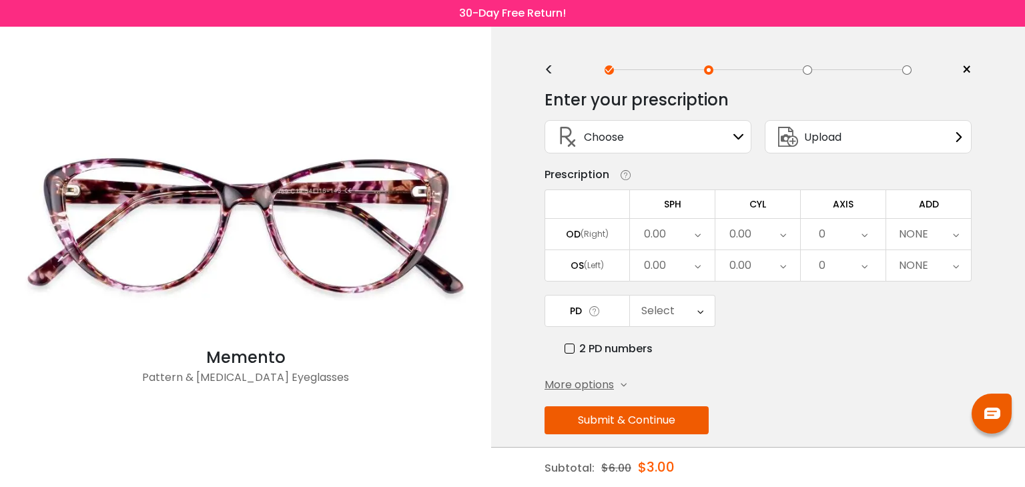
click at [843, 137] on div "Upload" at bounding box center [868, 136] width 207 height 33
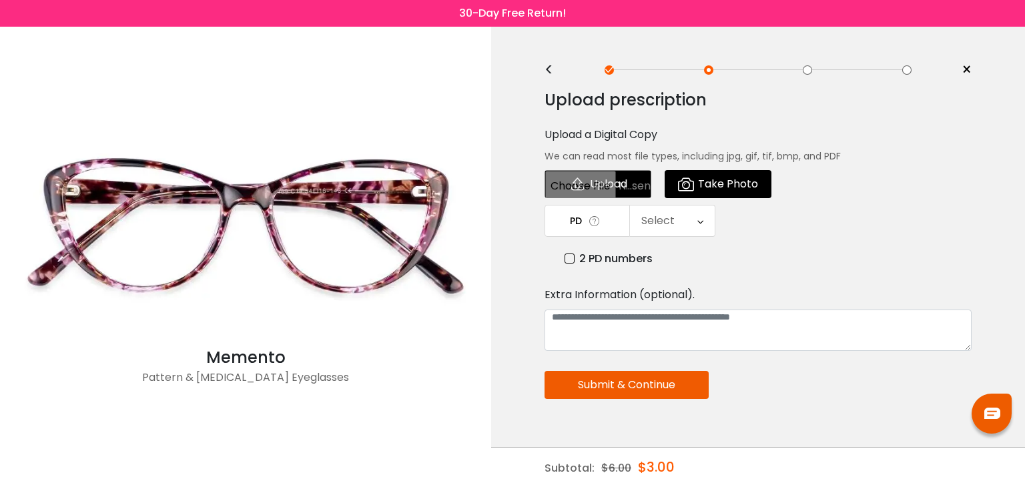
click at [631, 180] on input "file" at bounding box center [598, 184] width 107 height 28
type input "**********"
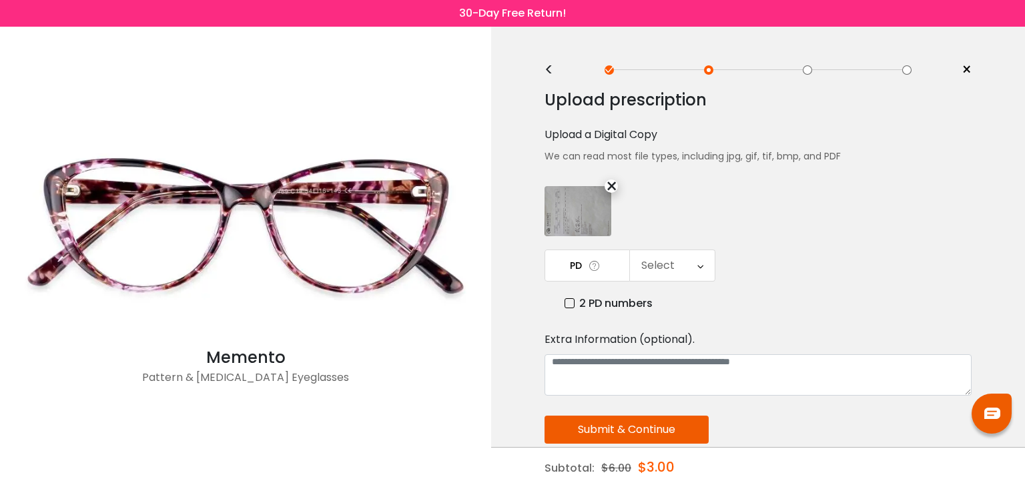
click at [694, 250] on div "Select" at bounding box center [672, 265] width 85 height 31
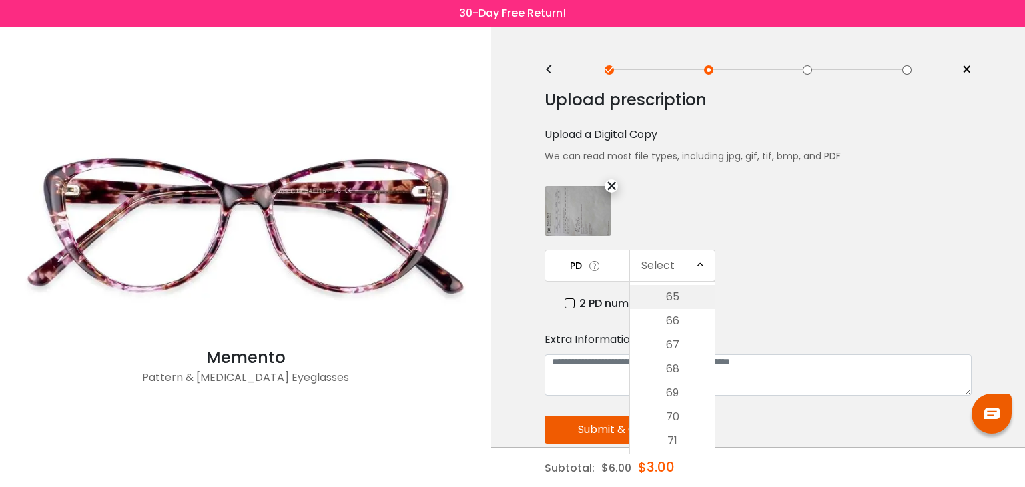
scroll to position [455, 0]
click at [673, 379] on li "69" at bounding box center [672, 391] width 85 height 24
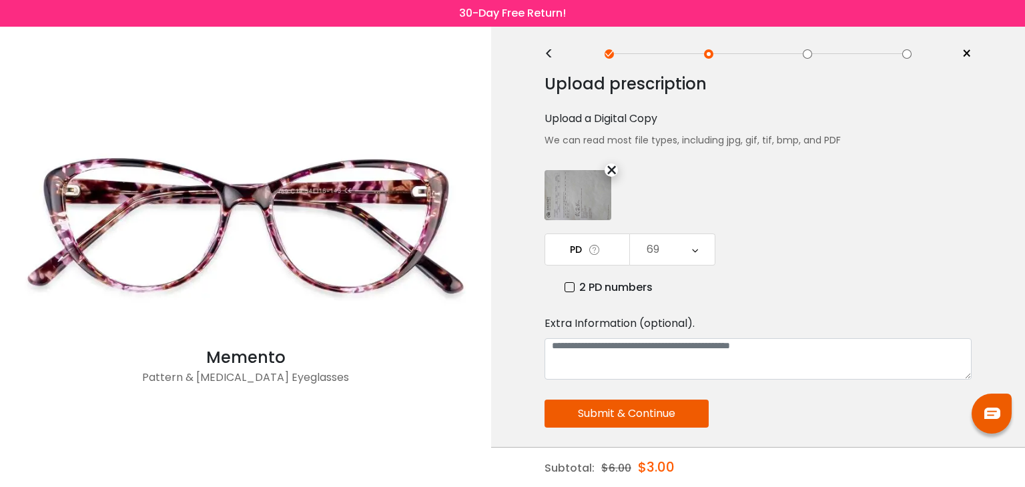
scroll to position [0, 0]
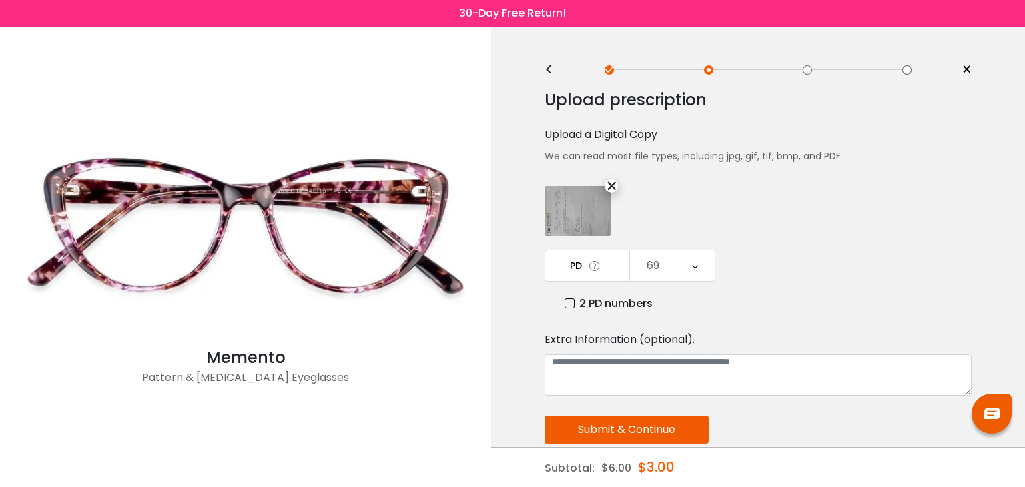
click at [651, 421] on button "Submit & Continue" at bounding box center [627, 430] width 164 height 28
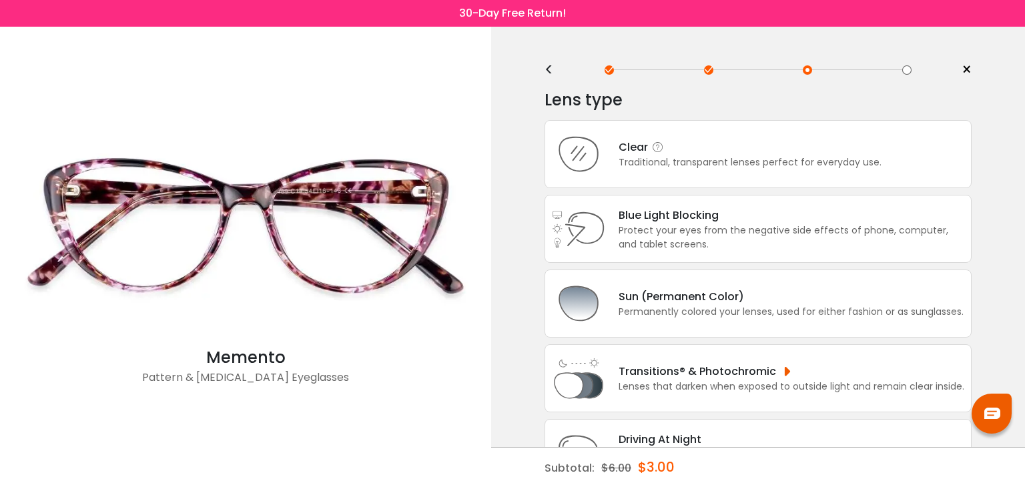
click at [695, 158] on div "Traditional, transparent lenses perfect for everyday use." at bounding box center [750, 162] width 263 height 14
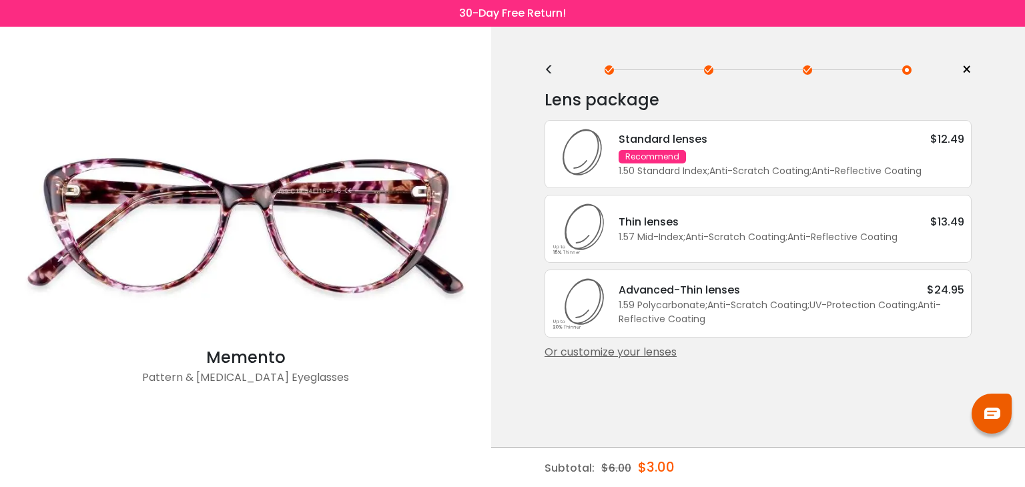
click at [792, 157] on div "Standard lenses $12.49 Recommend 1.50 Standard Index ; Anti-Scratch Coating ; A…" at bounding box center [784, 154] width 359 height 47
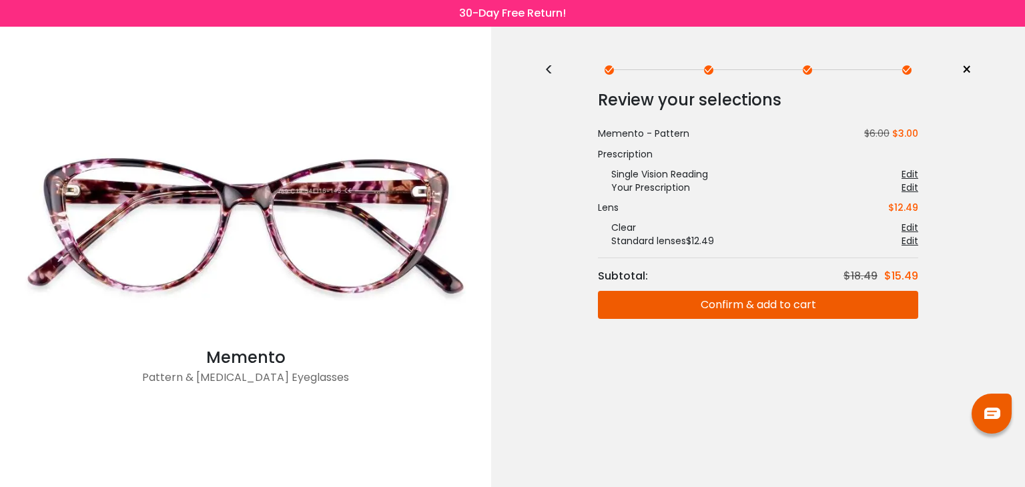
click at [777, 308] on button "Confirm & add to cart" at bounding box center [758, 305] width 320 height 28
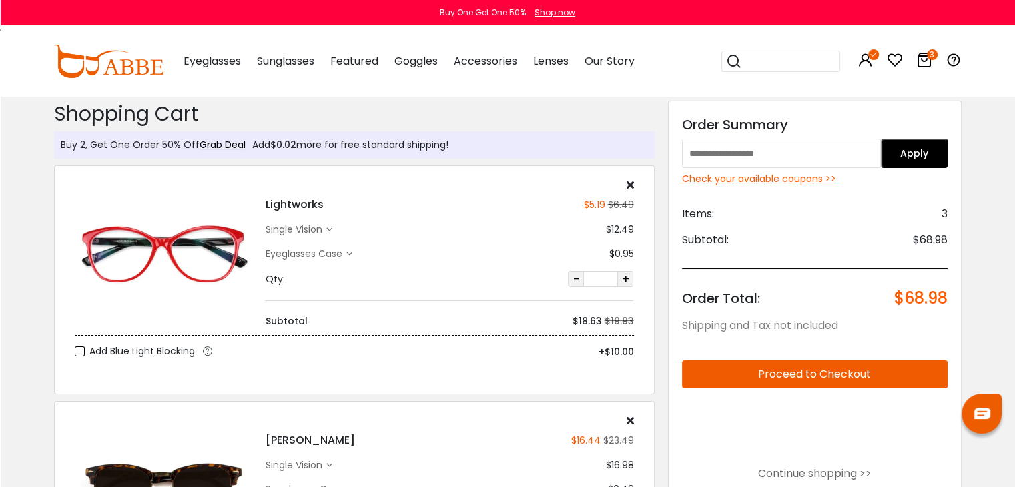
click at [757, 62] on input "search" at bounding box center [788, 61] width 93 height 20
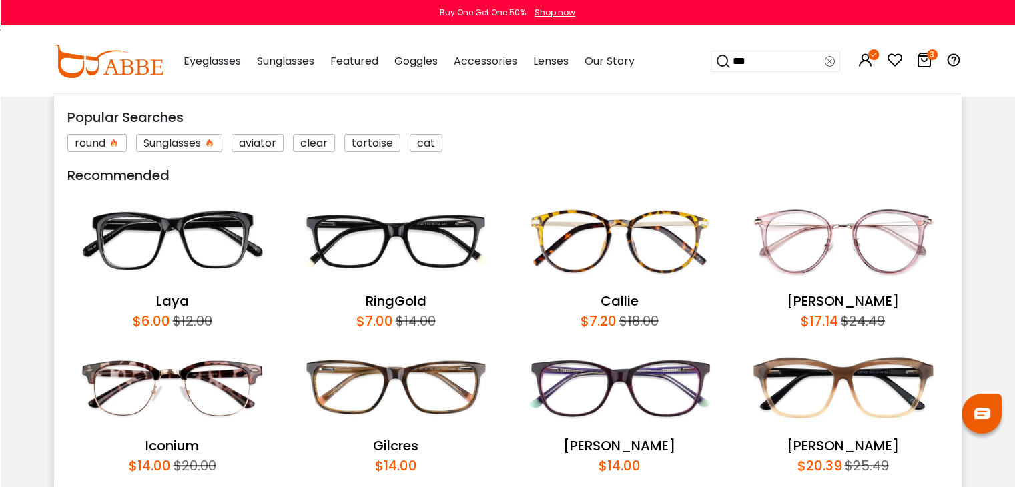
type input "****"
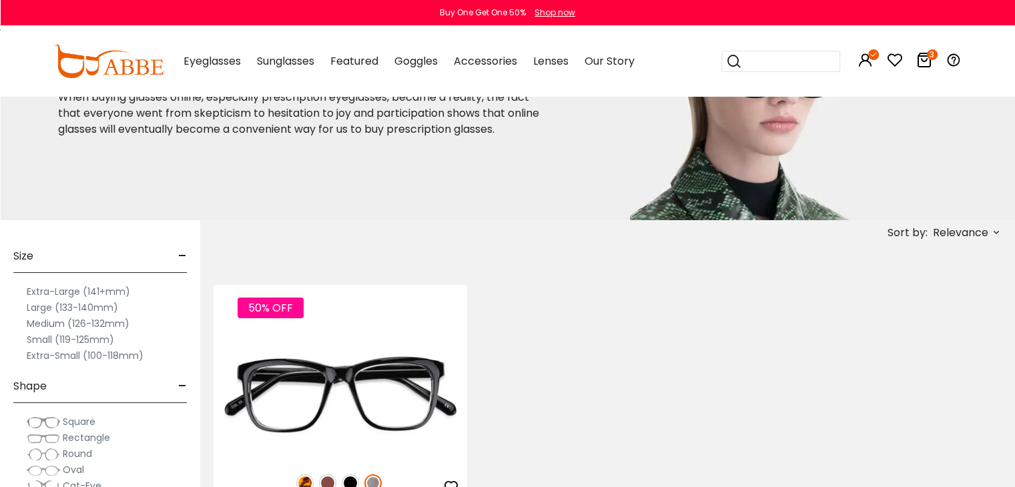
scroll to position [133, 0]
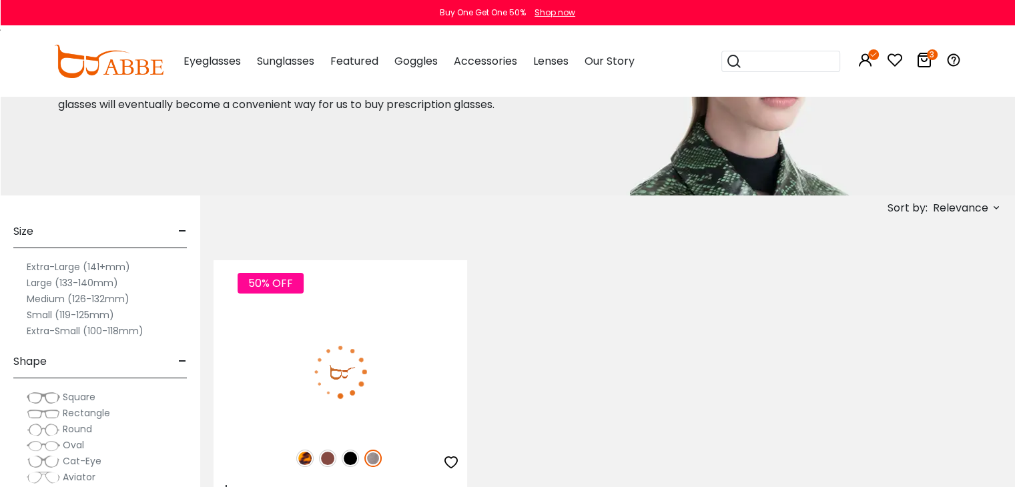
click at [438, 349] on img at bounding box center [341, 371] width 254 height 127
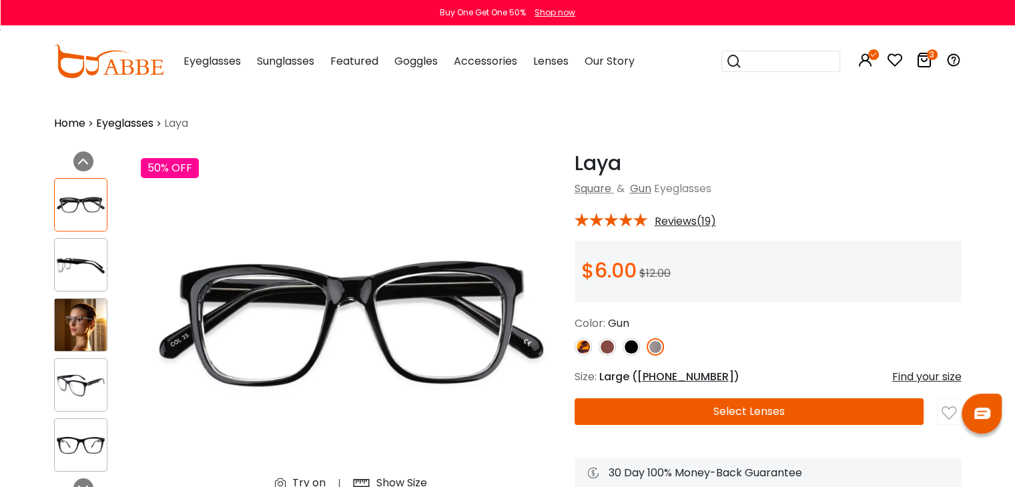
click at [629, 345] on img at bounding box center [631, 346] width 17 height 17
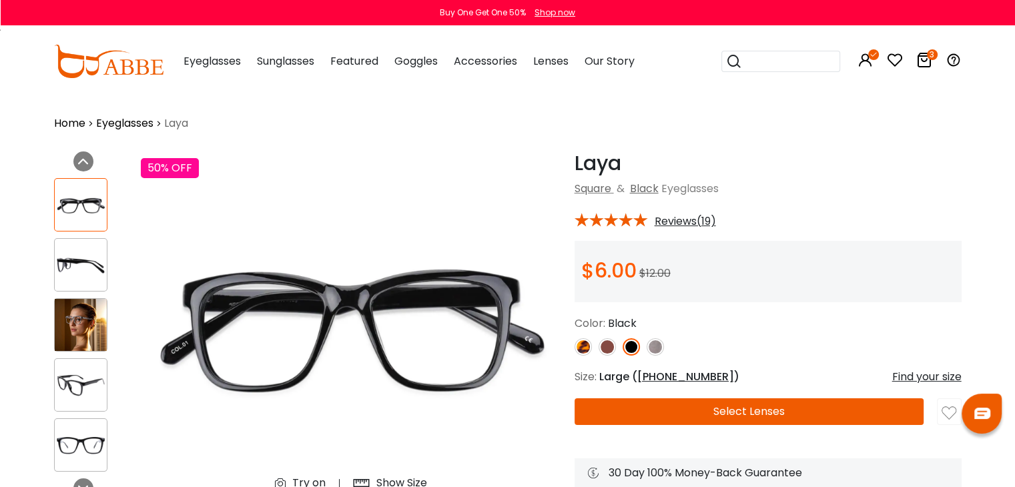
click at [578, 348] on img at bounding box center [583, 346] width 17 height 17
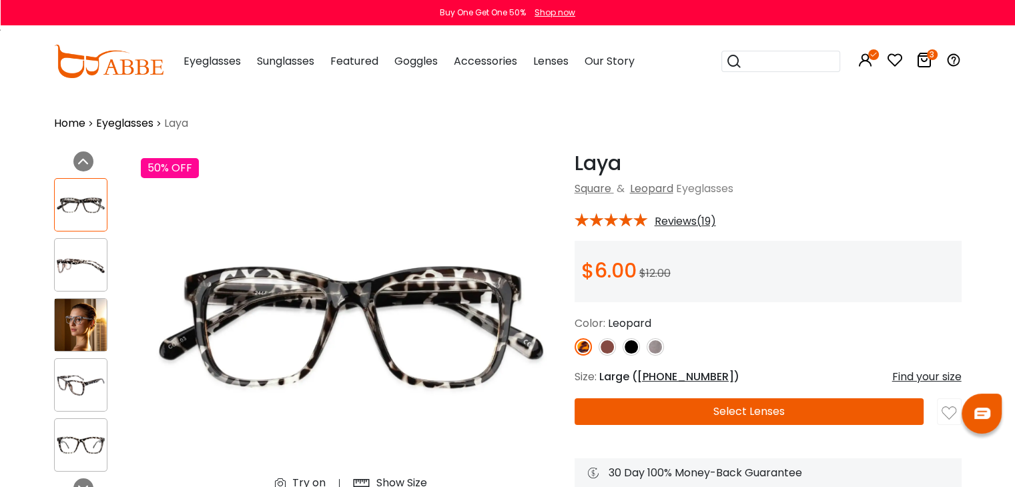
click at [726, 412] on button "Select Lenses" at bounding box center [750, 411] width 350 height 27
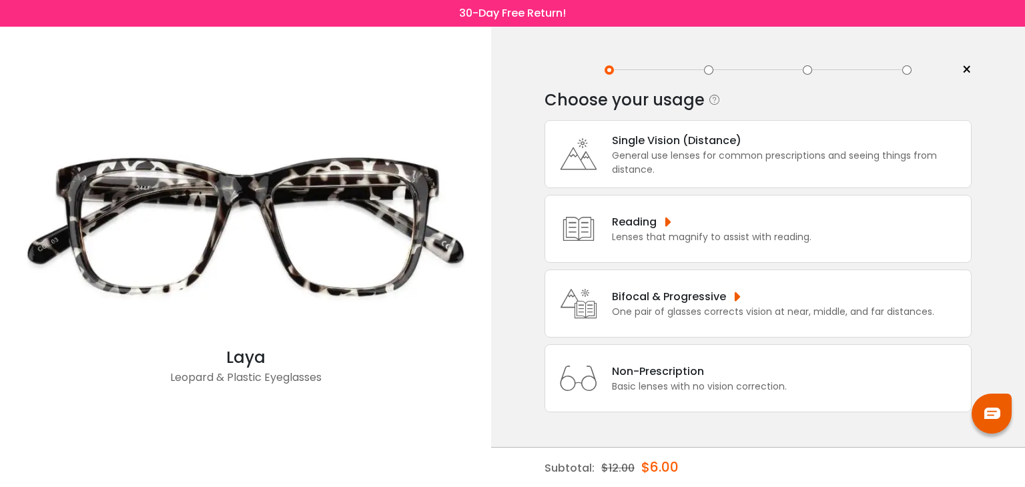
click at [682, 232] on div "Lenses that magnify to assist with reading." at bounding box center [712, 237] width 200 height 14
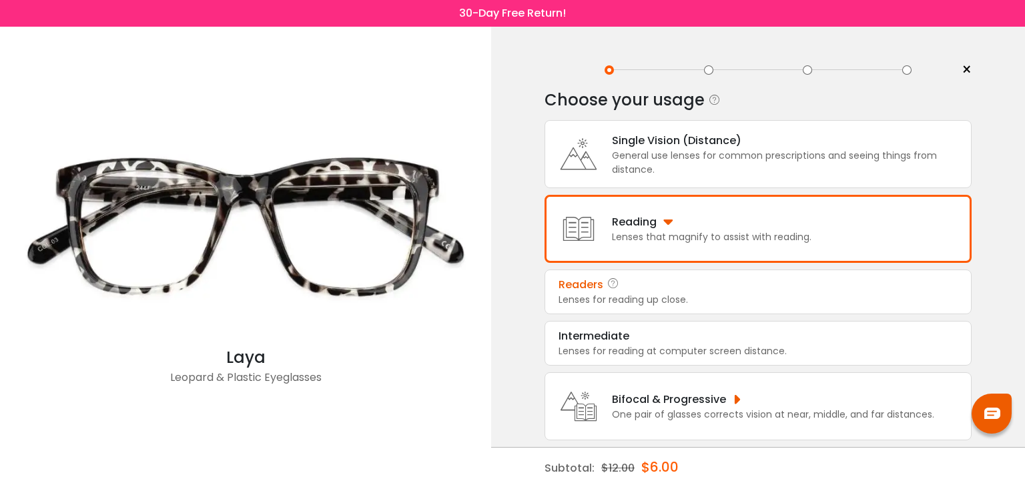
click at [652, 293] on div "Lenses for reading up close." at bounding box center [758, 300] width 399 height 14
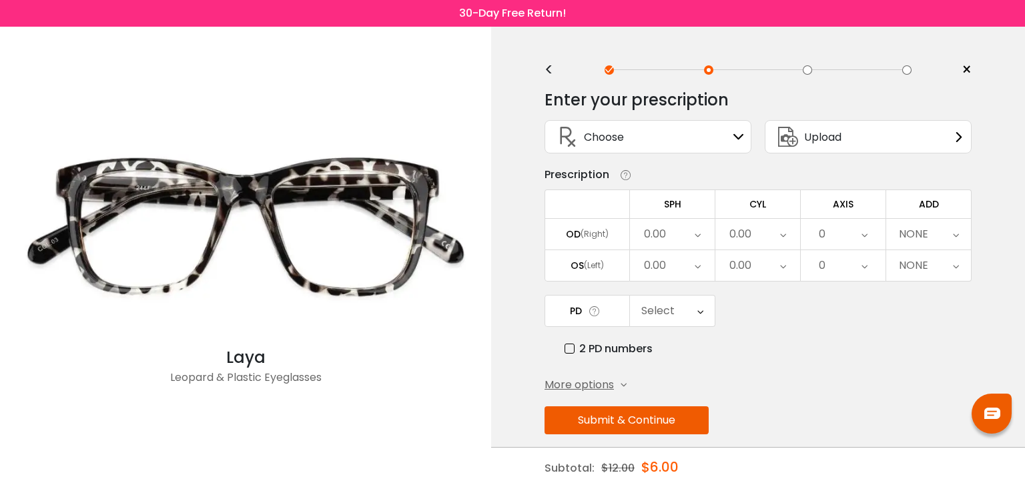
click at [807, 142] on span "Upload" at bounding box center [822, 137] width 37 height 17
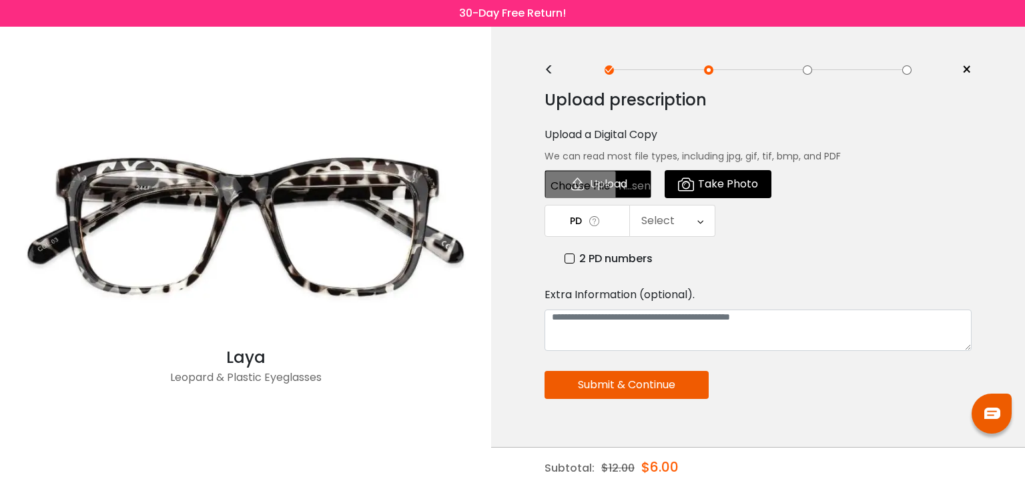
click at [630, 181] on input "file" at bounding box center [598, 184] width 107 height 28
type input "**********"
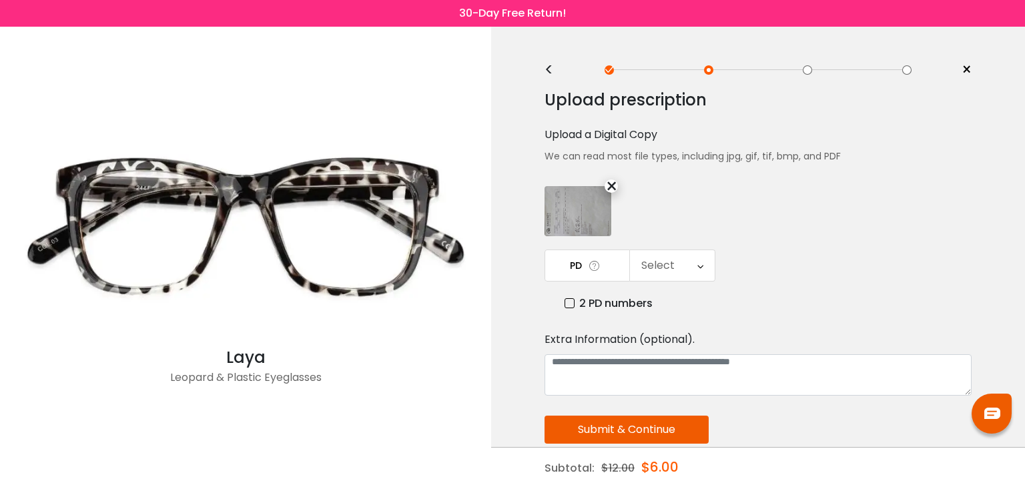
click at [696, 250] on div "Select" at bounding box center [672, 265] width 85 height 31
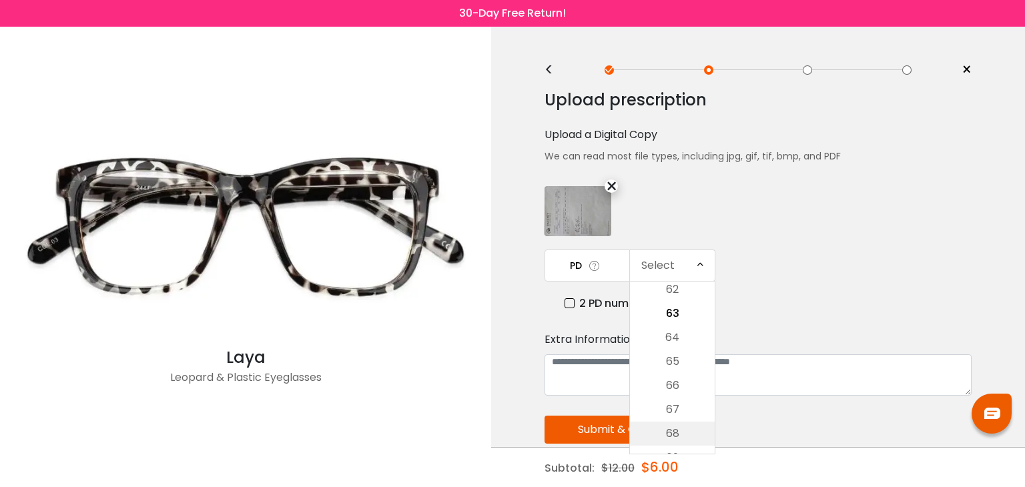
scroll to position [455, 0]
click at [687, 389] on li "69" at bounding box center [672, 391] width 85 height 24
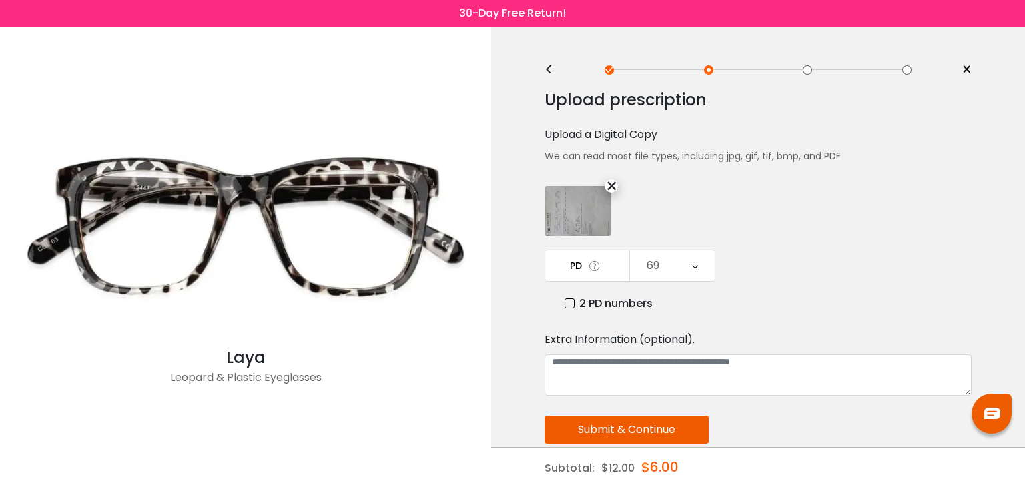
click at [640, 420] on button "Submit & Continue" at bounding box center [627, 430] width 164 height 28
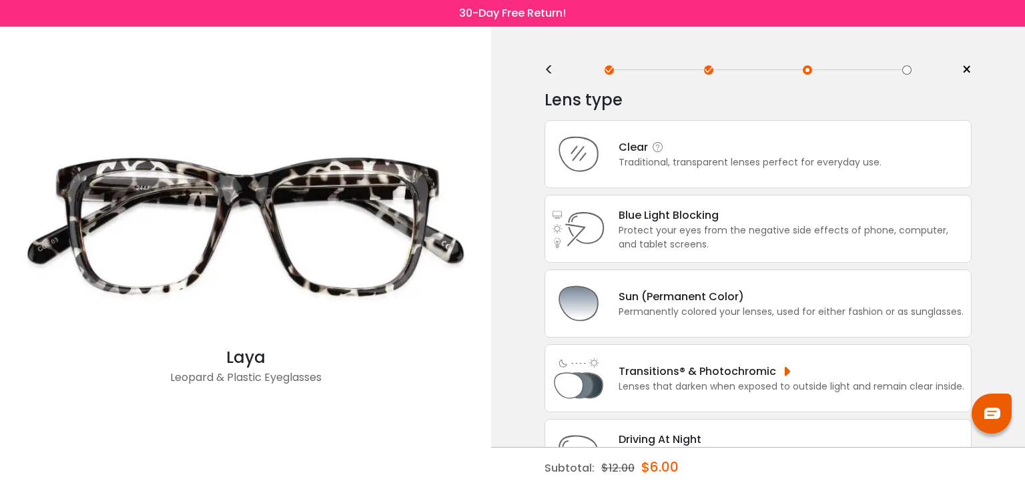
click at [678, 168] on div "Traditional, transparent lenses perfect for everyday use." at bounding box center [750, 162] width 263 height 14
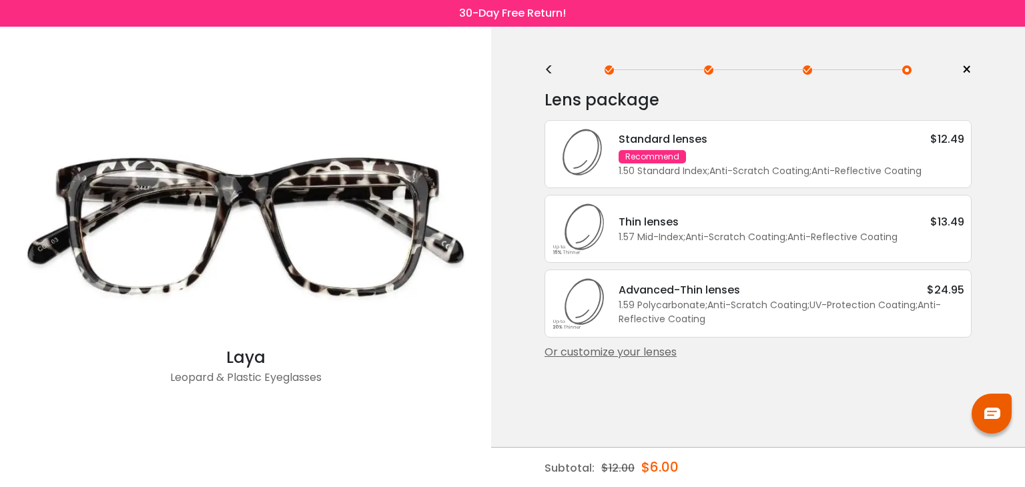
click at [730, 160] on div "Standard lenses $12.49 Recommend 1.50 Standard Index ; Anti-Scratch Coating ; A…" at bounding box center [784, 154] width 359 height 47
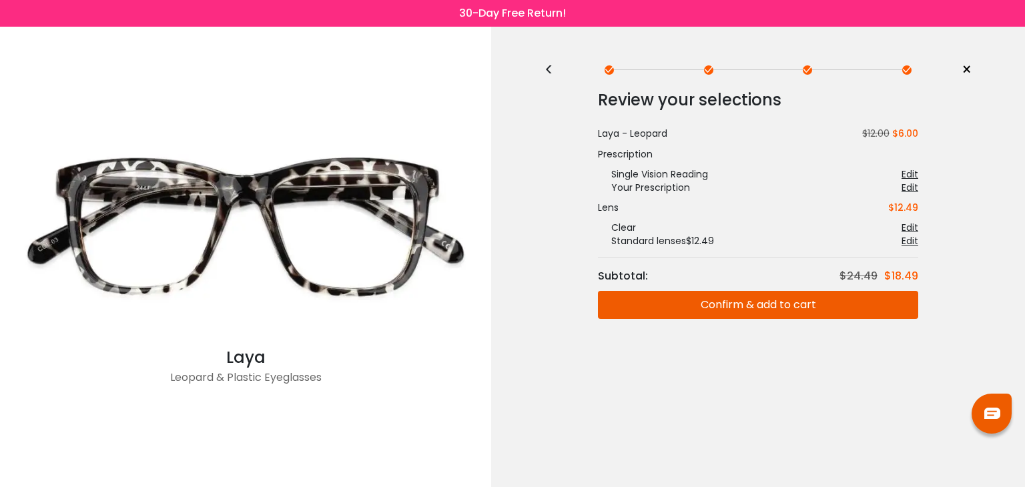
click at [767, 305] on button "Confirm & add to cart" at bounding box center [758, 305] width 320 height 28
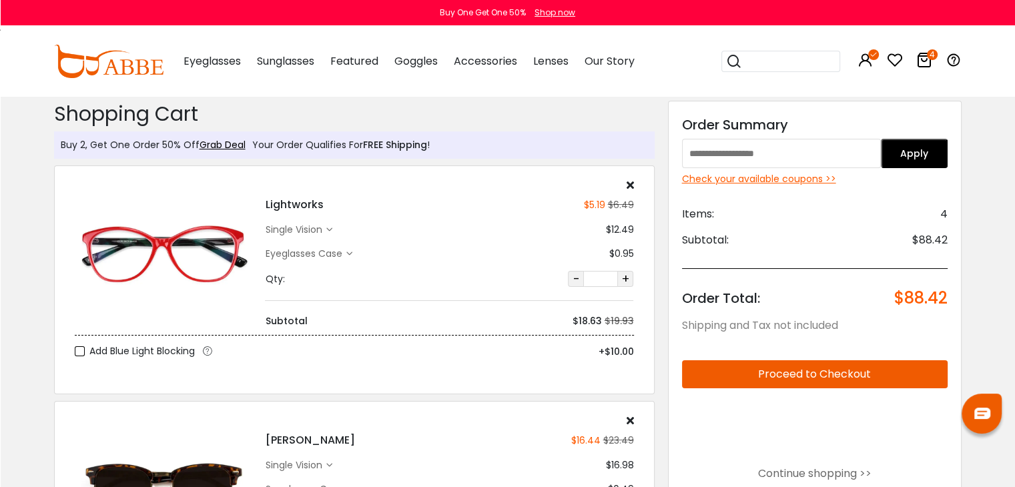
click at [719, 179] on div "Check your available coupons >>" at bounding box center [815, 179] width 266 height 14
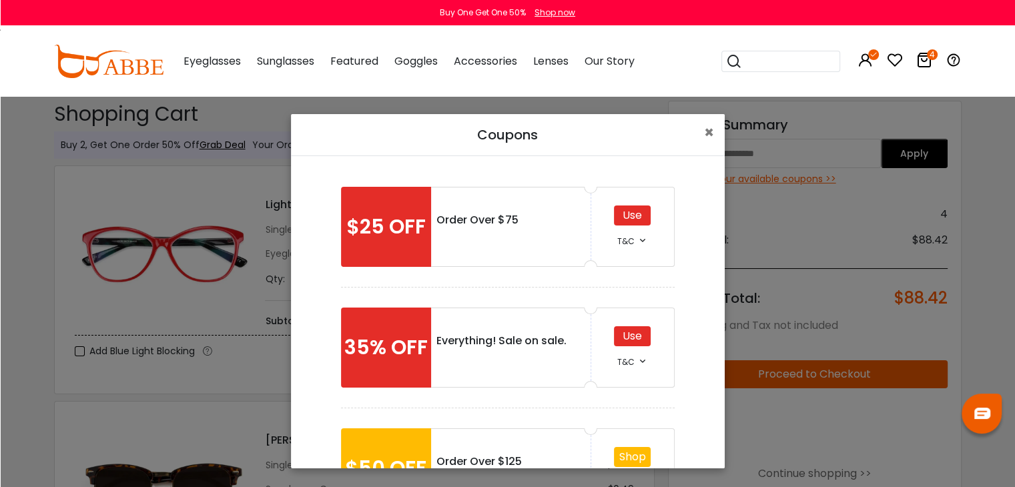
click at [628, 214] on div "Use" at bounding box center [632, 216] width 37 height 20
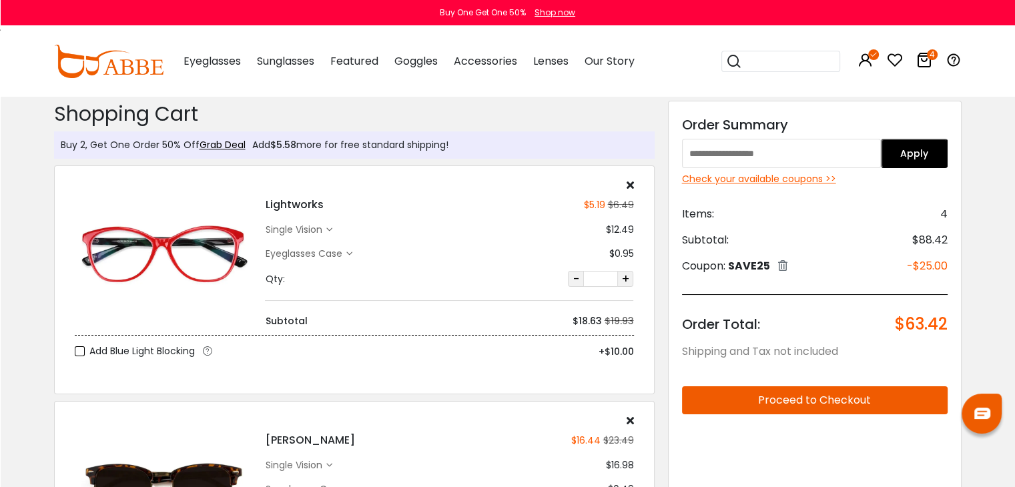
click at [328, 228] on icon at bounding box center [329, 230] width 6 height 6
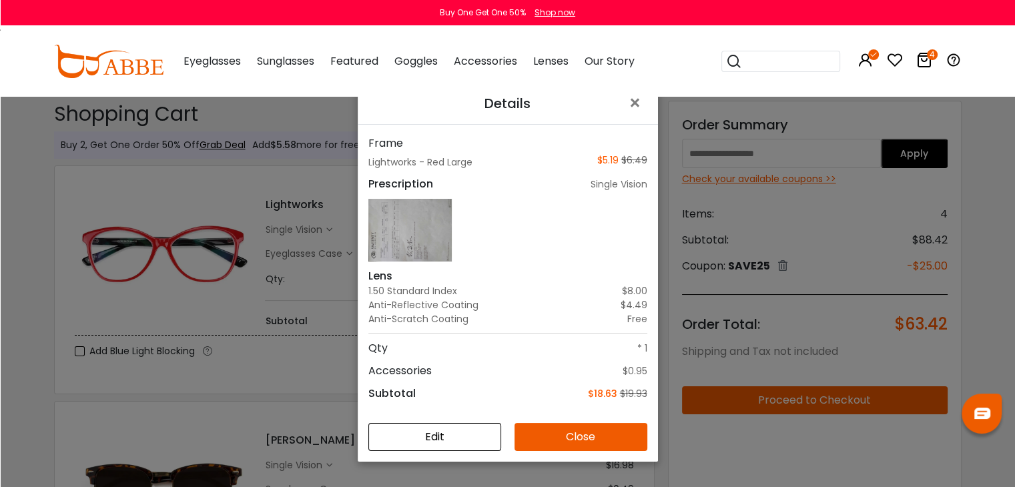
scroll to position [43, 0]
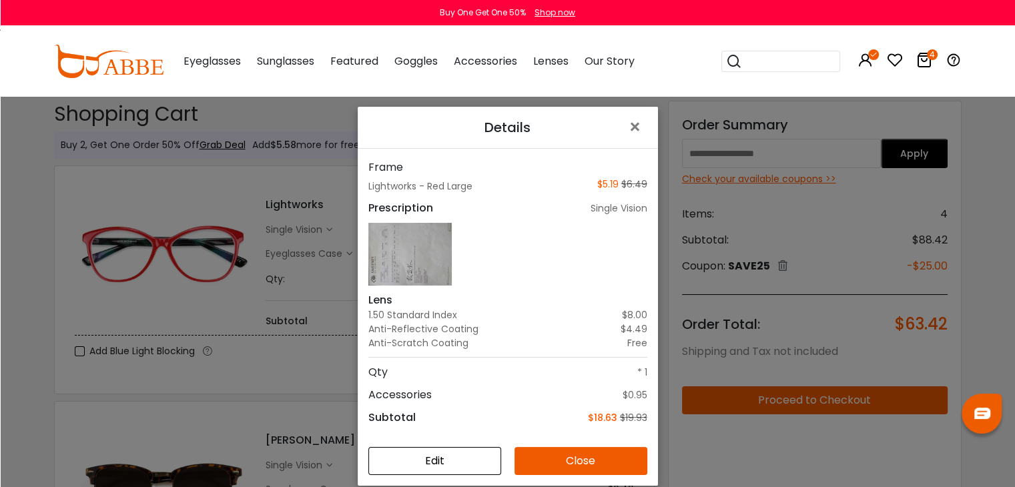
click at [569, 460] on button "Close" at bounding box center [580, 461] width 133 height 28
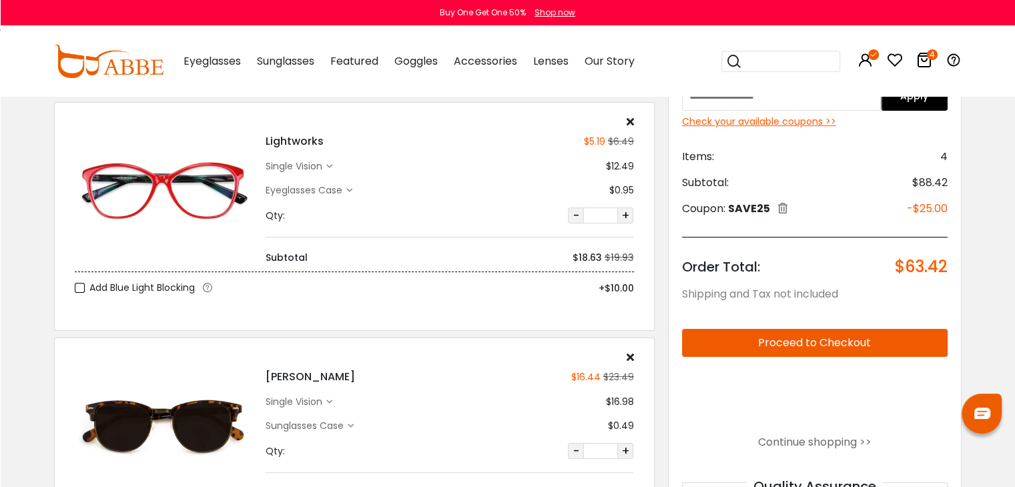
scroll to position [67, 0]
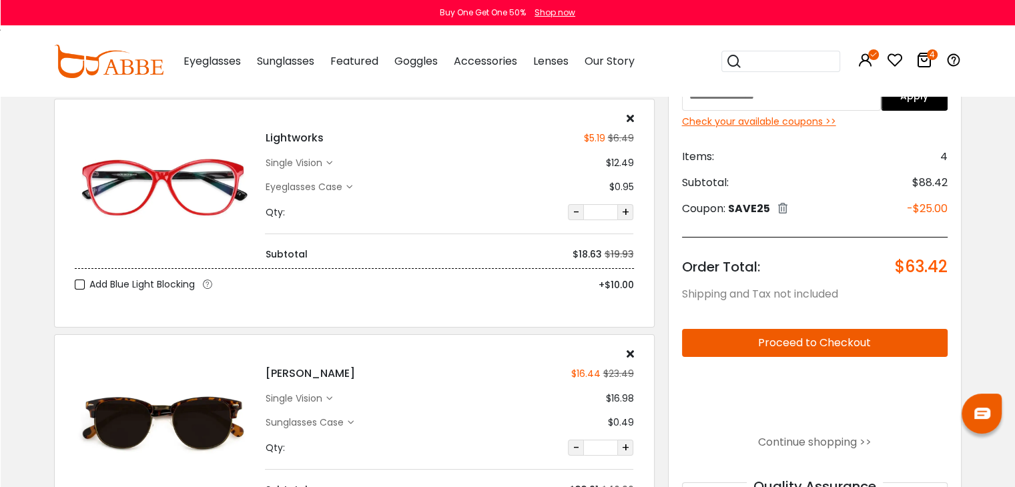
click at [323, 399] on div "single vision" at bounding box center [295, 399] width 61 height 14
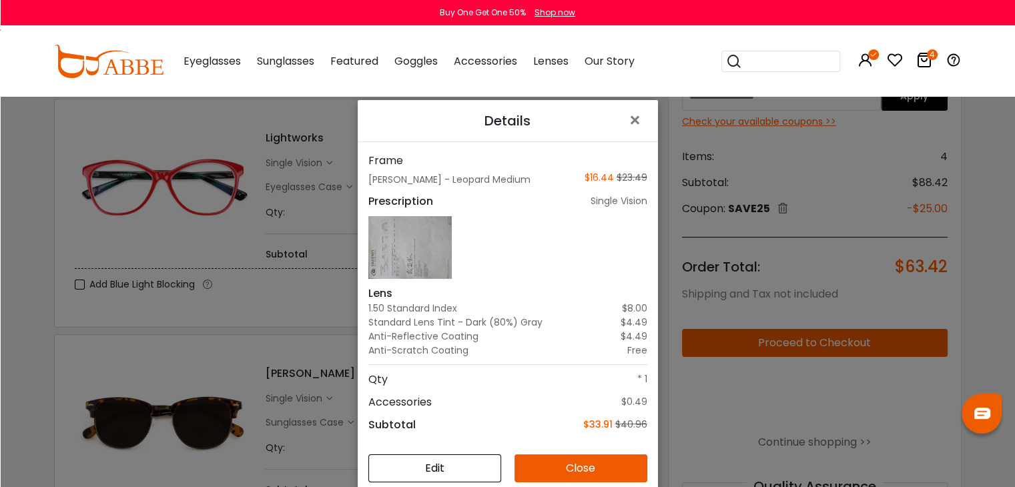
click at [578, 454] on button "Close" at bounding box center [580, 468] width 133 height 28
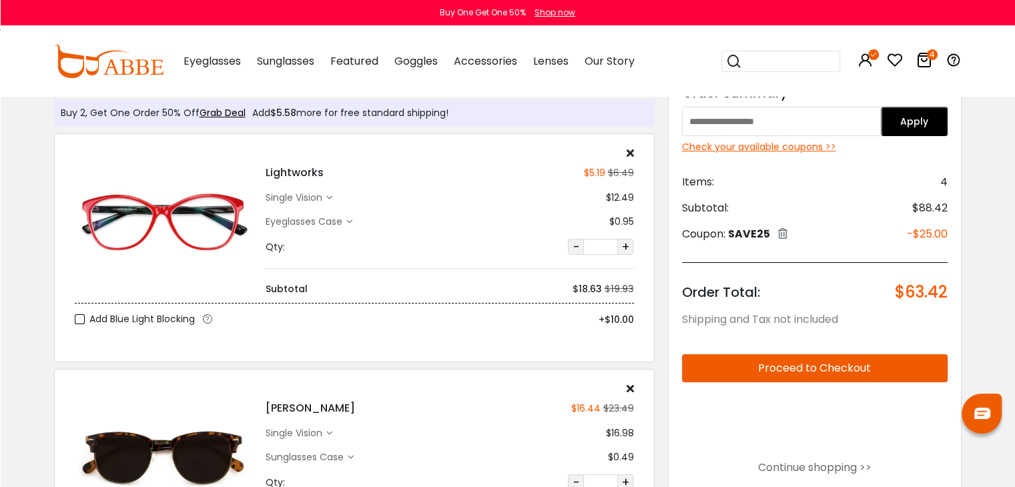
scroll to position [0, 0]
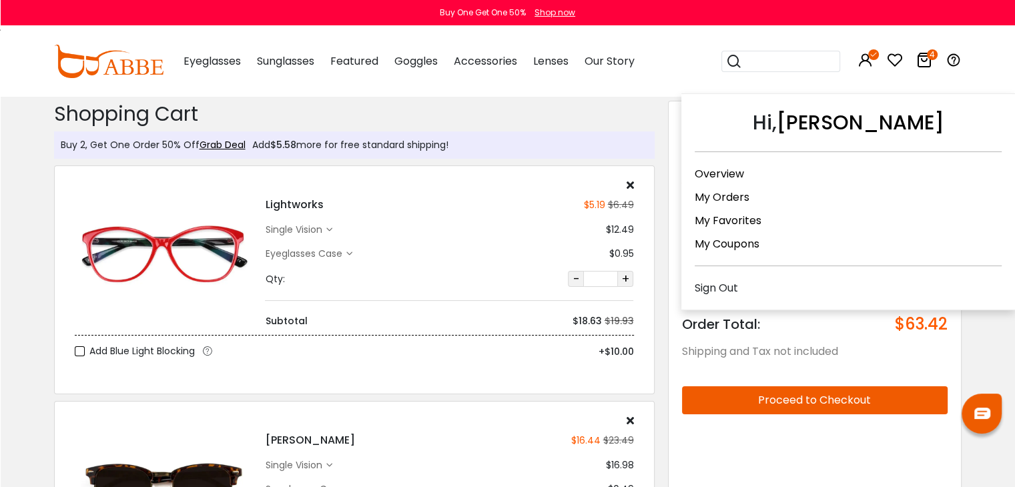
click at [865, 62] on icon at bounding box center [865, 60] width 16 height 16
